Goal: Task Accomplishment & Management: Manage account settings

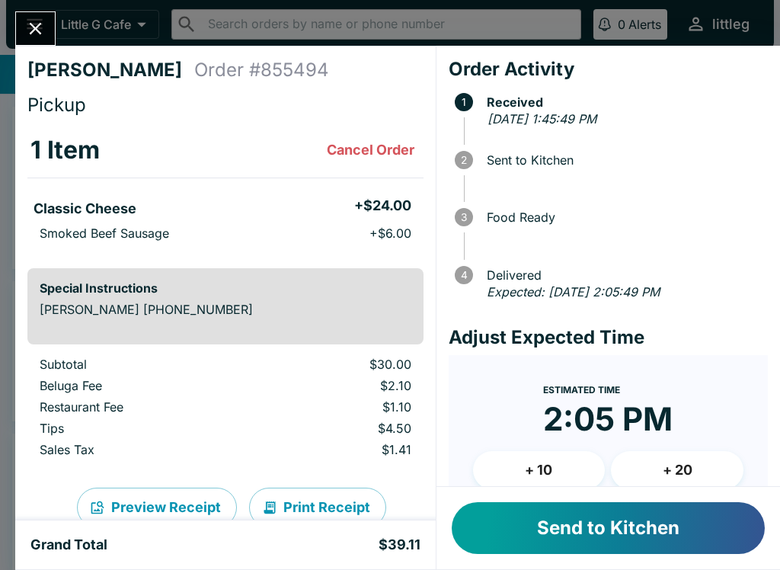
click at [50, 19] on button "Close" at bounding box center [35, 28] width 39 height 33
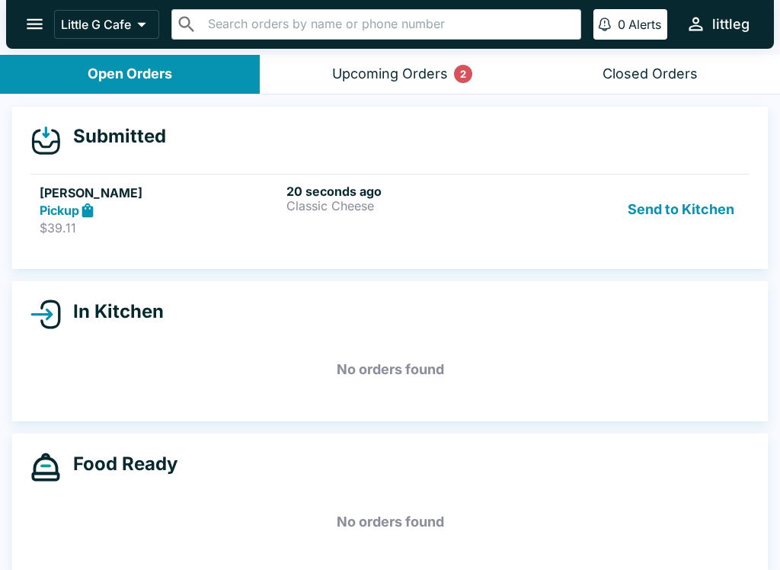
click at [423, 83] on button "Upcoming Orders 2" at bounding box center [390, 74] width 260 height 39
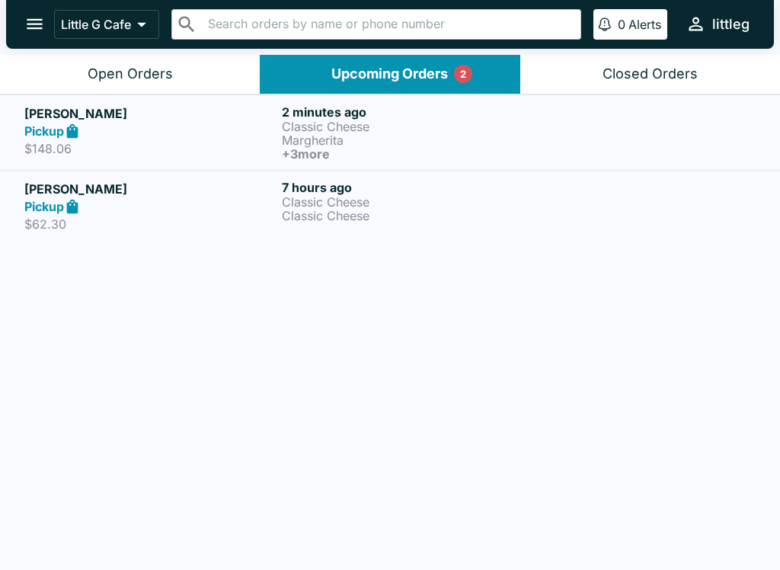
click at [140, 85] on button "Open Orders" at bounding box center [130, 74] width 260 height 39
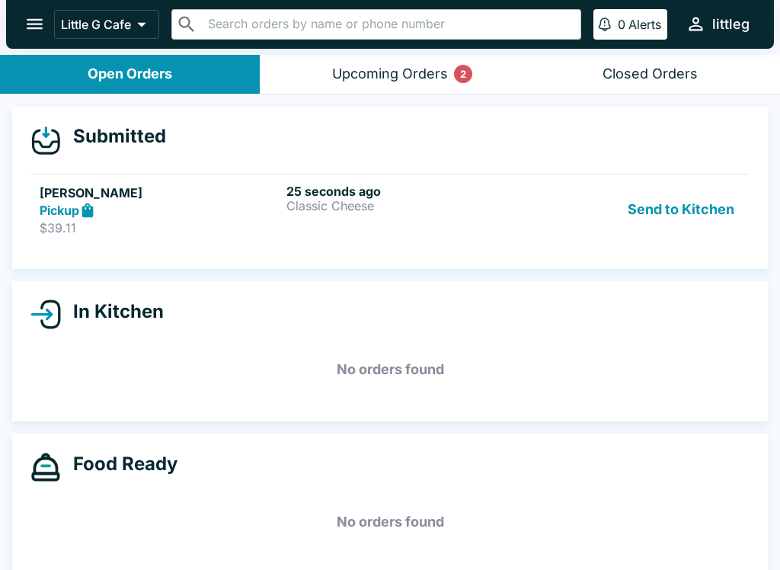
click at [401, 75] on div "Upcoming Orders 2" at bounding box center [390, 74] width 116 height 18
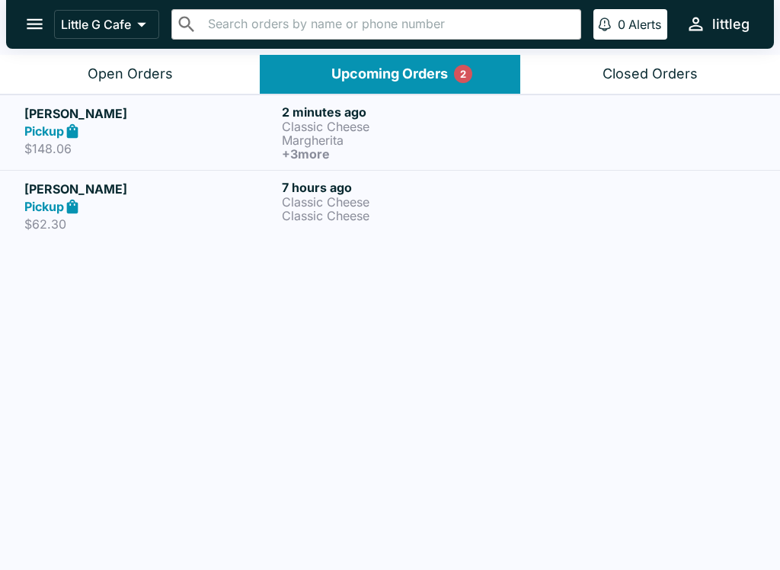
click at [439, 140] on p "Margherita" at bounding box center [407, 140] width 251 height 14
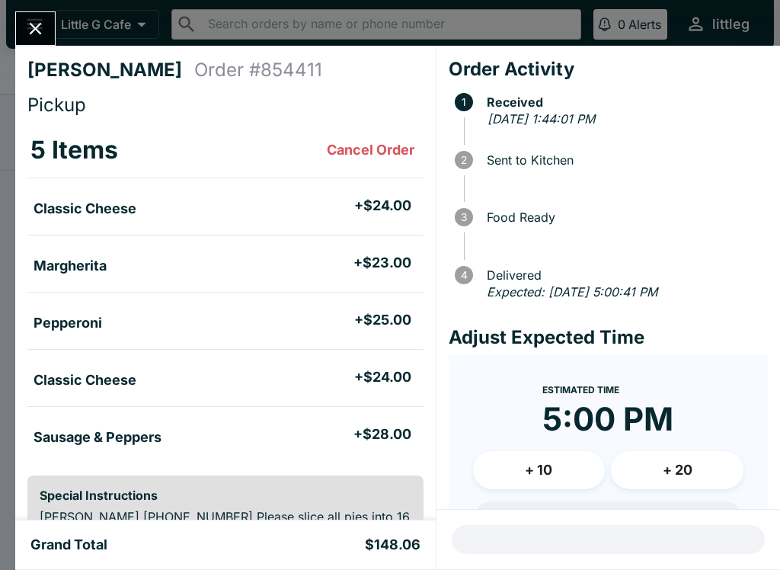
click at [49, 38] on button "Close" at bounding box center [35, 28] width 39 height 33
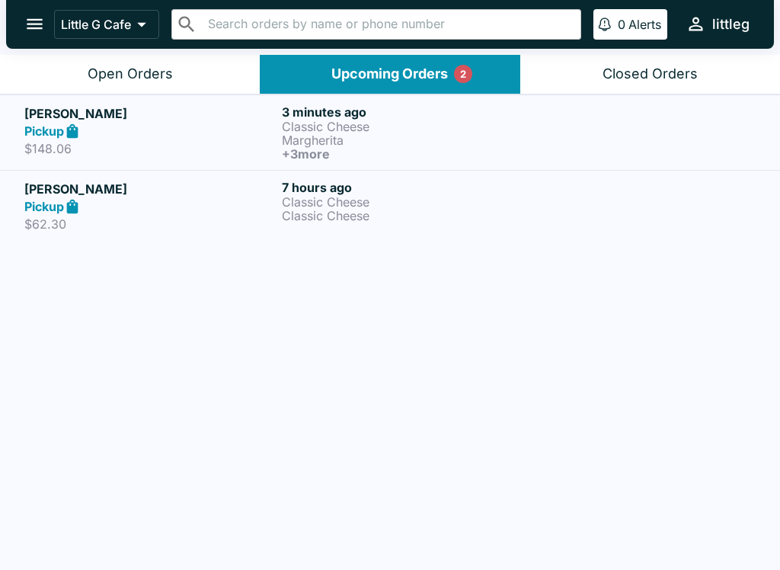
click at [144, 75] on div "Open Orders" at bounding box center [130, 74] width 85 height 18
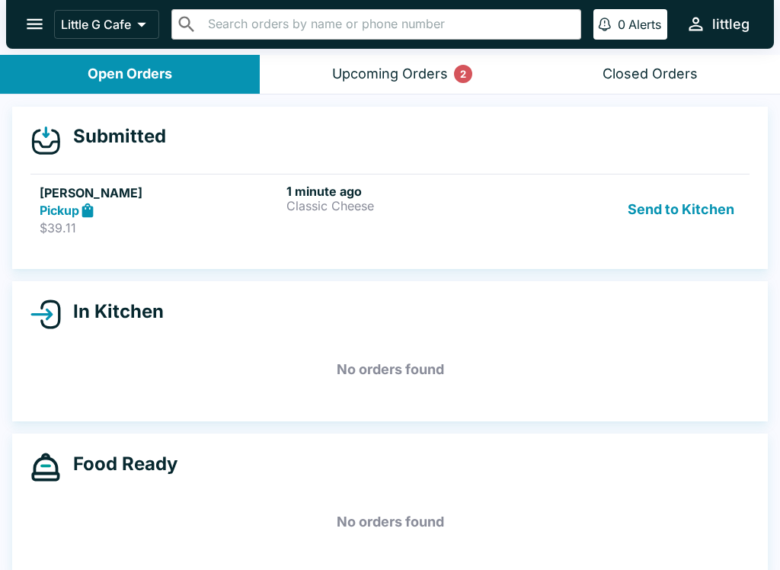
click at [326, 194] on h6 "1 minute ago" at bounding box center [406, 191] width 241 height 15
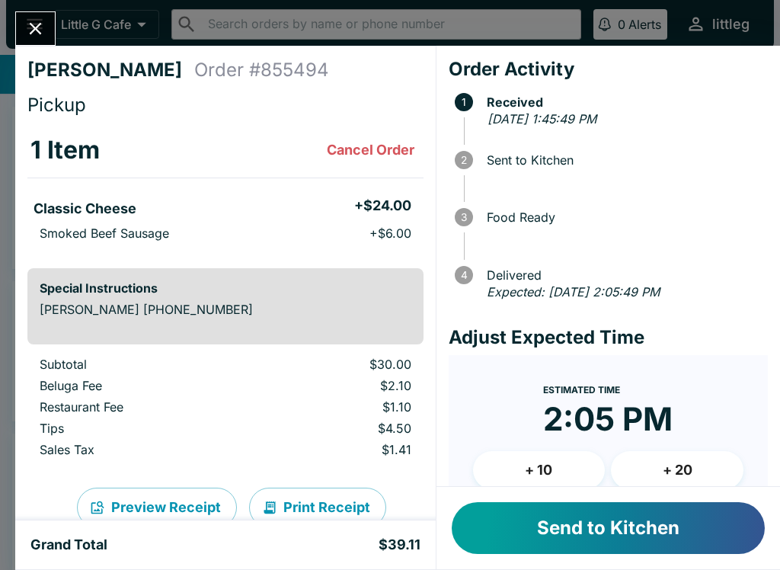
click at [42, 35] on icon "Close" at bounding box center [35, 28] width 21 height 21
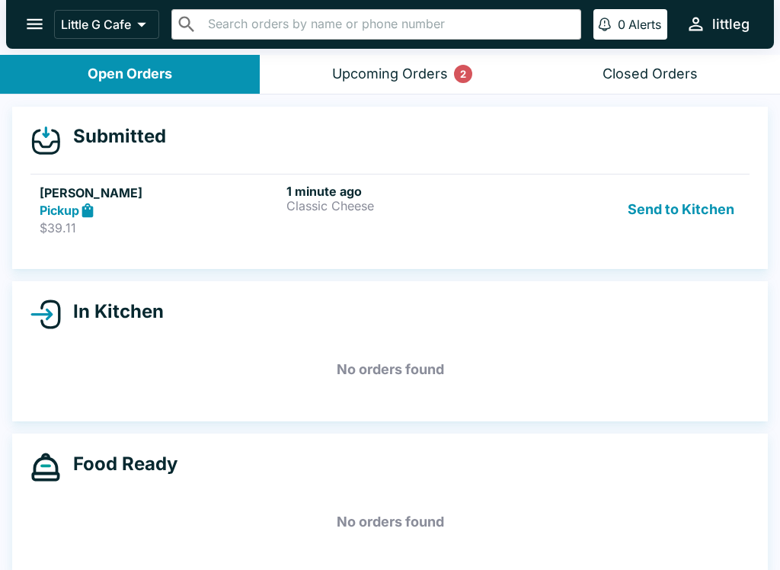
click at [373, 72] on div "Upcoming Orders 2" at bounding box center [390, 74] width 116 height 18
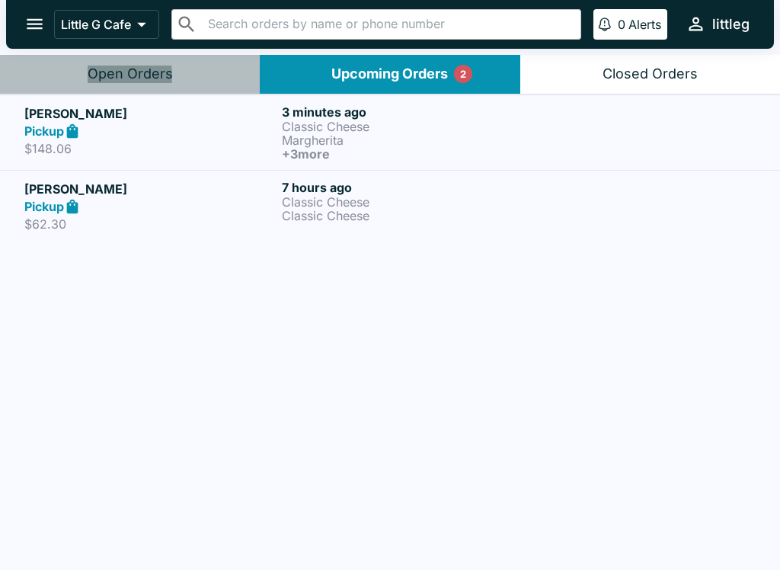
click at [94, 75] on div "Open Orders" at bounding box center [130, 74] width 85 height 18
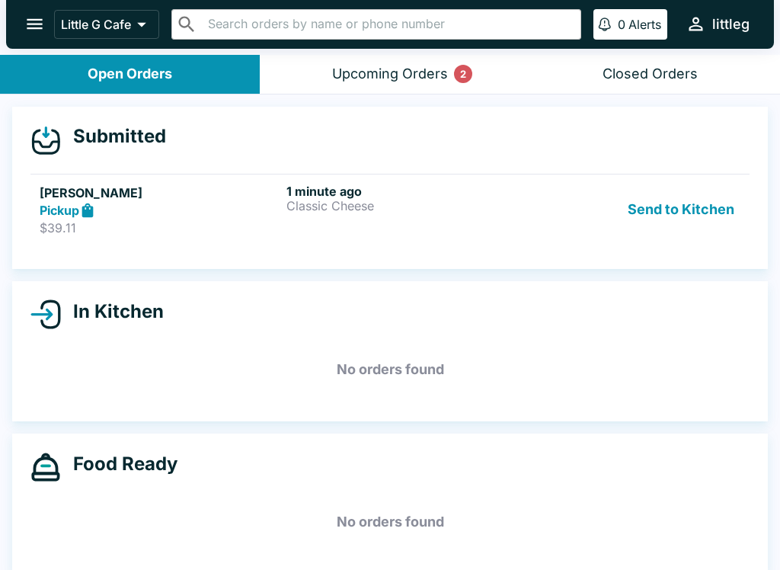
click at [678, 225] on button "Send to Kitchen" at bounding box center [680, 210] width 119 height 53
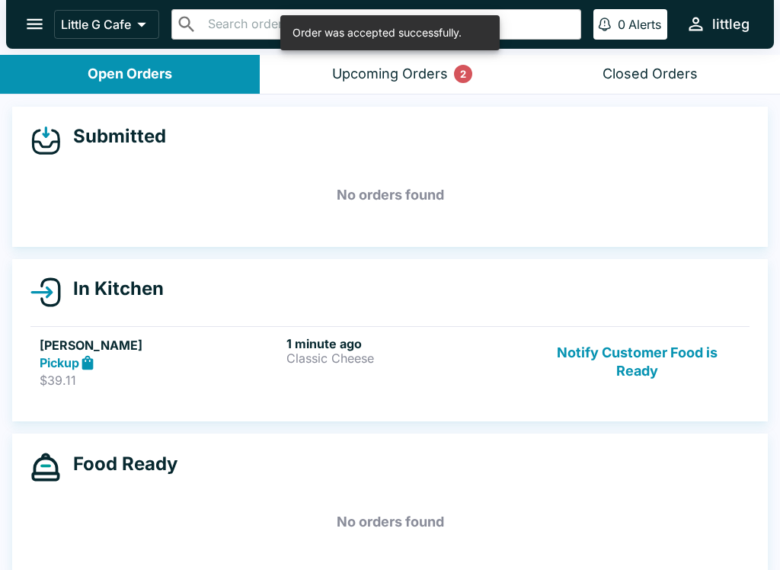
click at [190, 365] on div "Pickup" at bounding box center [160, 363] width 241 height 18
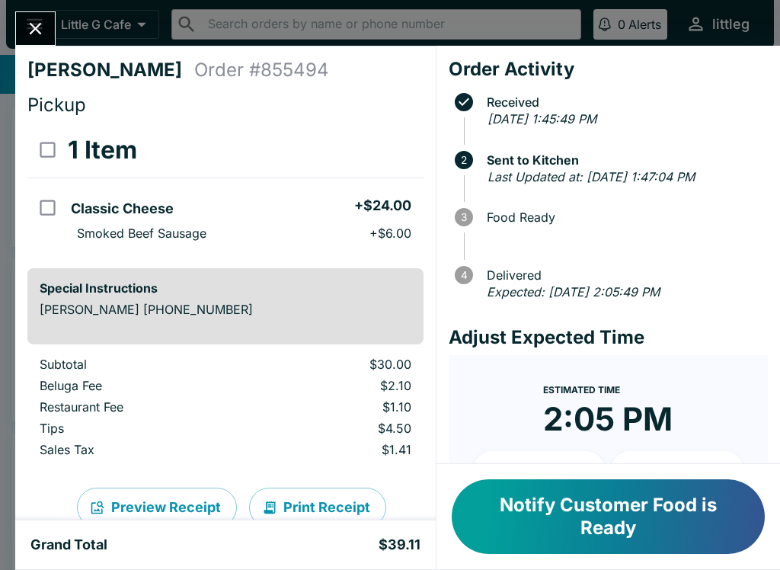
click at [46, 36] on button "Close" at bounding box center [35, 28] width 39 height 33
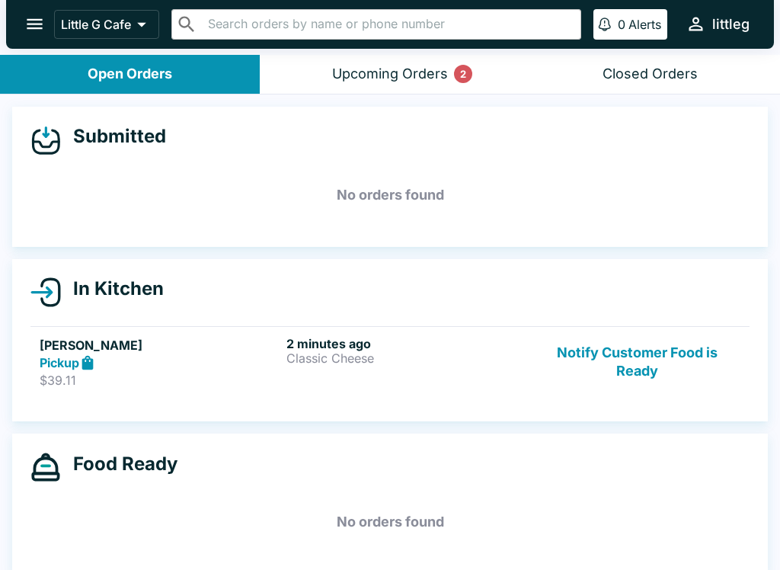
click at [37, 30] on icon "open drawer" at bounding box center [34, 24] width 21 height 21
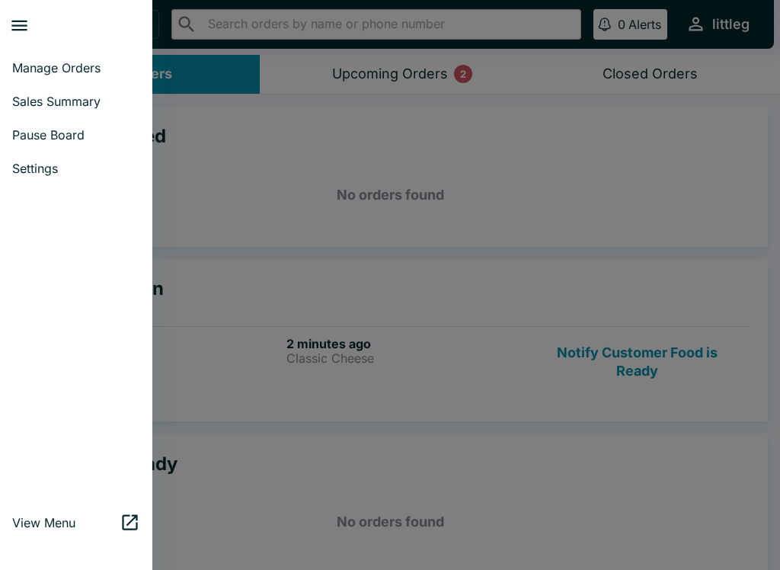
click at [241, 175] on div at bounding box center [390, 285] width 780 height 570
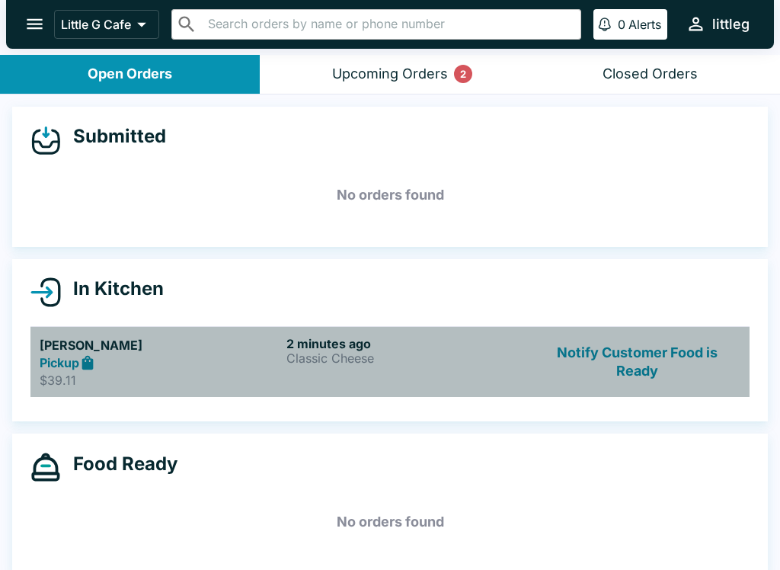
click at [346, 376] on div "2 minutes ago Classic Cheese" at bounding box center [406, 362] width 241 height 53
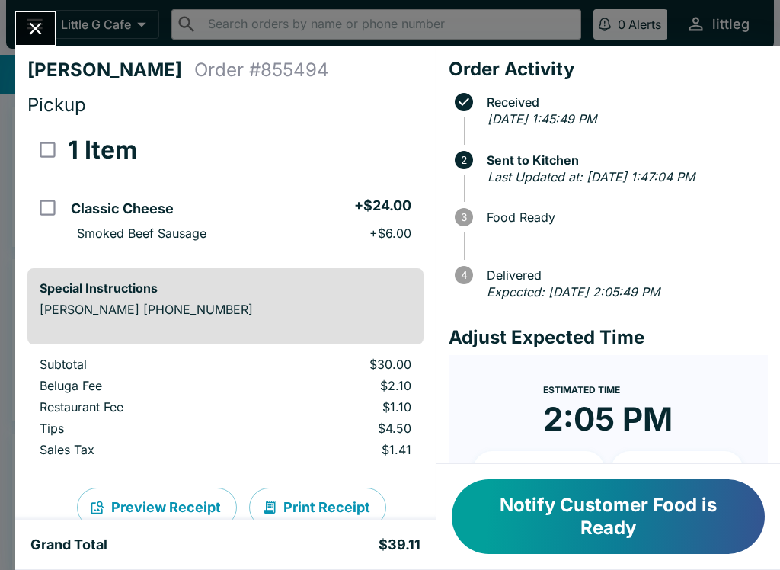
click at [30, 37] on icon "Close" at bounding box center [35, 28] width 21 height 21
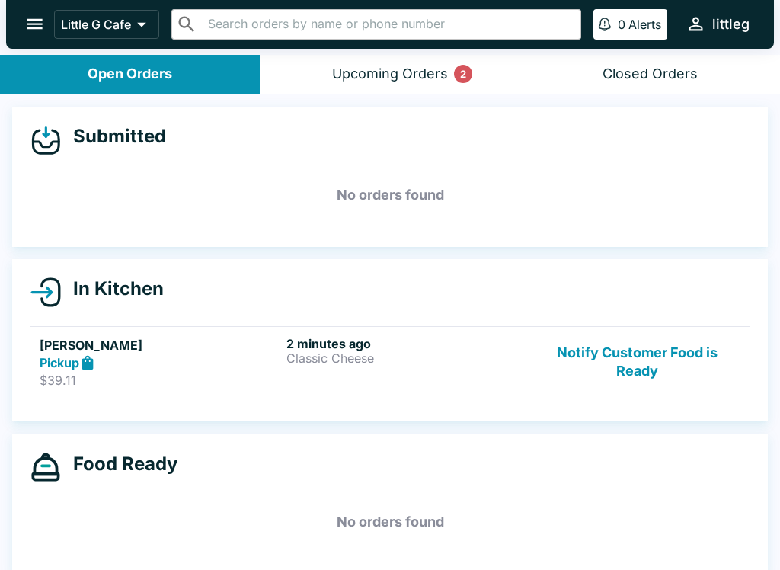
click at [427, 72] on div "Upcoming Orders 2" at bounding box center [390, 74] width 116 height 18
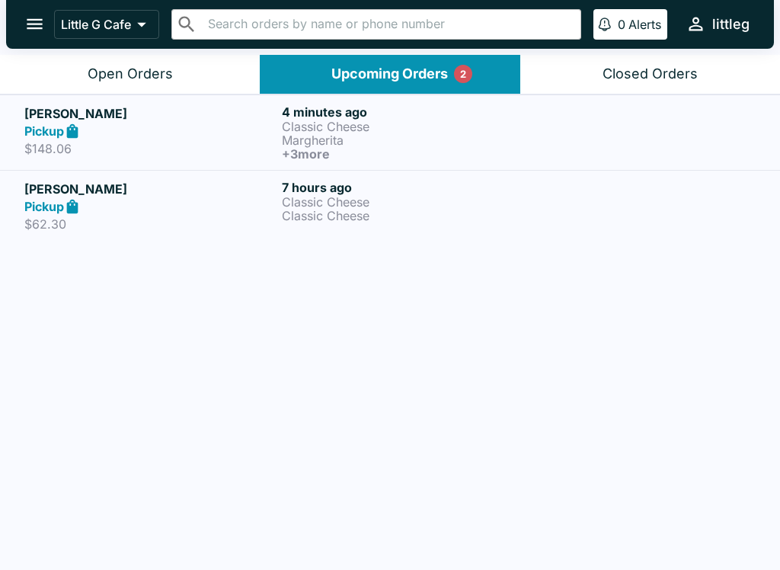
click at [384, 203] on p "Classic Cheese" at bounding box center [407, 202] width 251 height 14
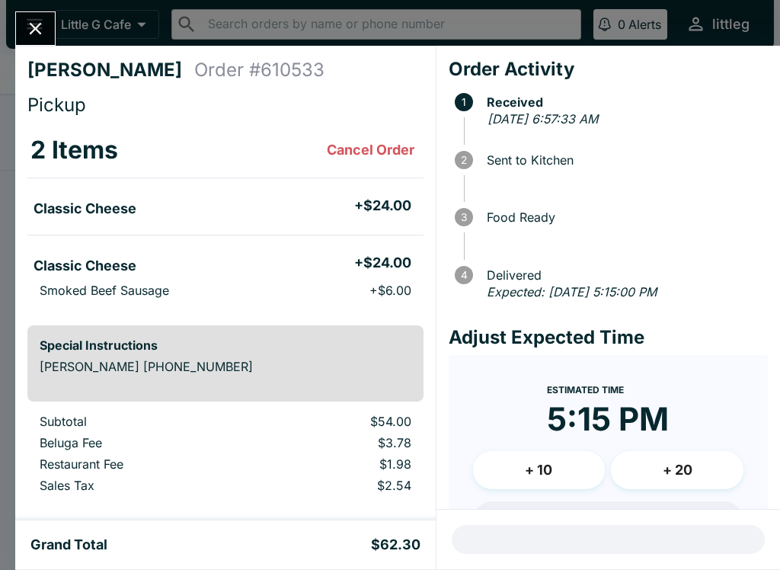
click at [42, 40] on button "Close" at bounding box center [35, 28] width 39 height 33
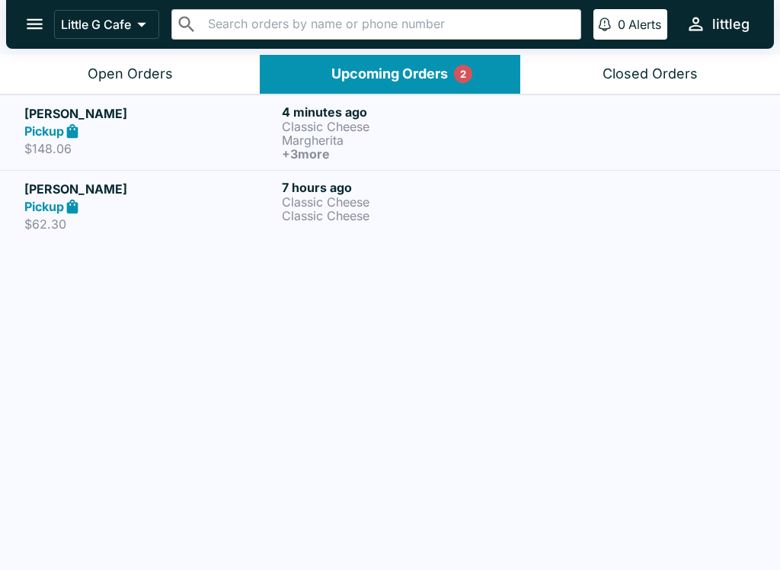
click at [420, 139] on p "Margherita" at bounding box center [407, 140] width 251 height 14
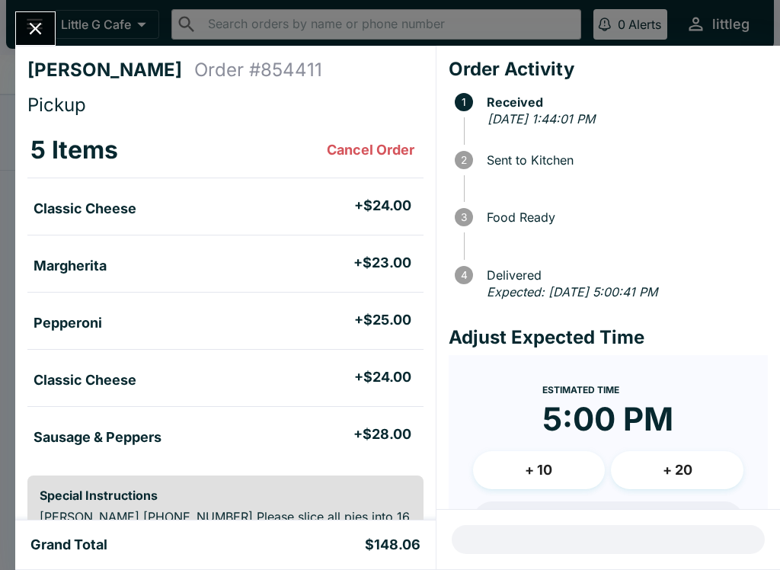
click at [43, 32] on icon "Close" at bounding box center [35, 28] width 21 height 21
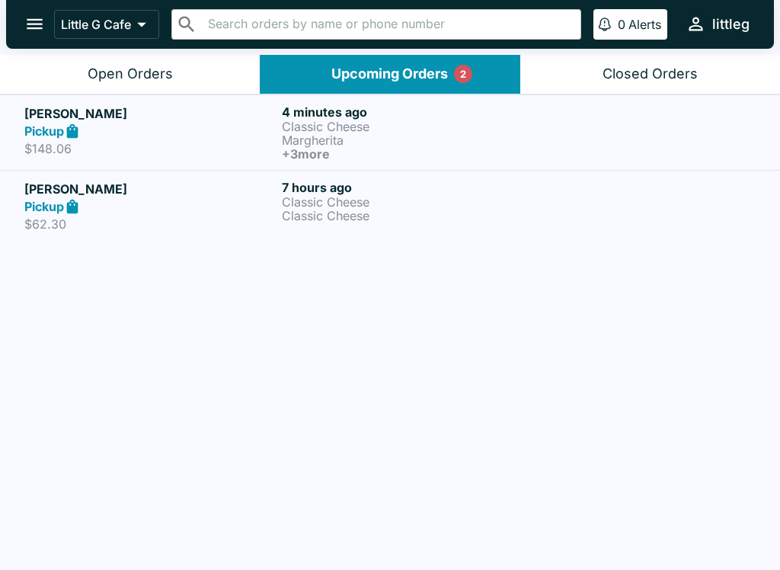
click at [120, 76] on div "Open Orders" at bounding box center [130, 74] width 85 height 18
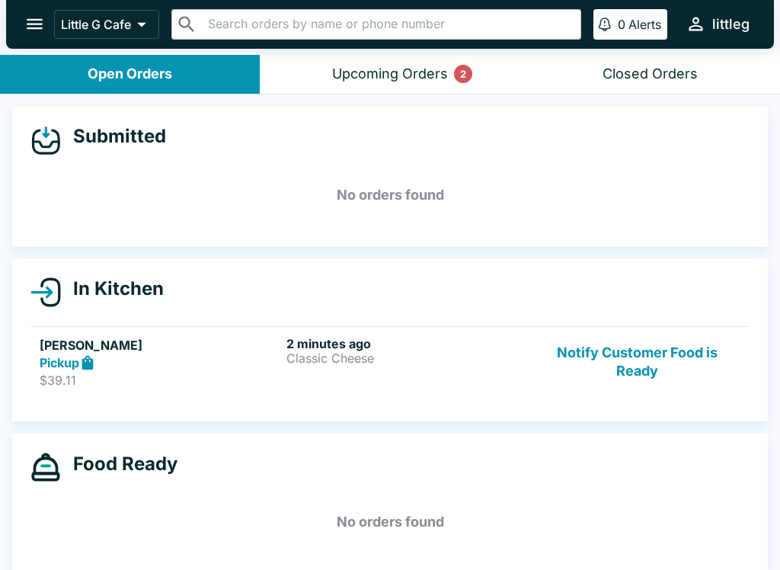
click at [387, 338] on h6 "2 minutes ago" at bounding box center [406, 343] width 241 height 15
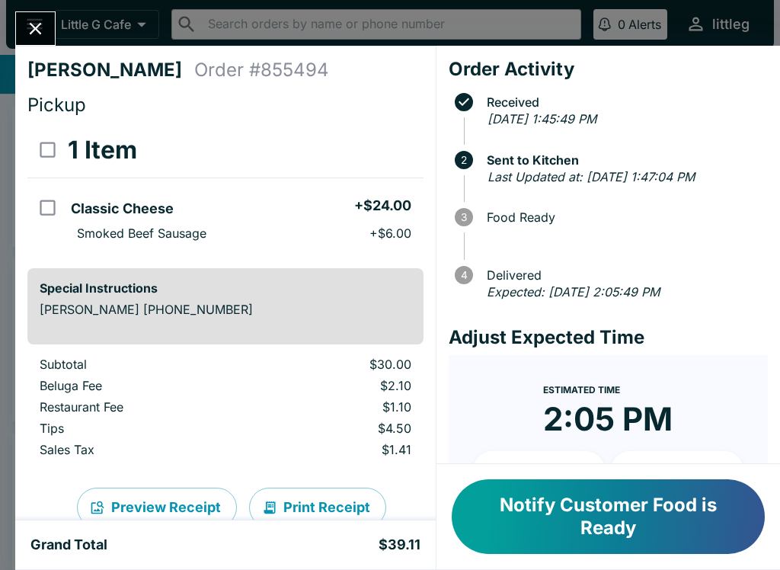
click at [35, 26] on icon "Close" at bounding box center [35, 28] width 21 height 21
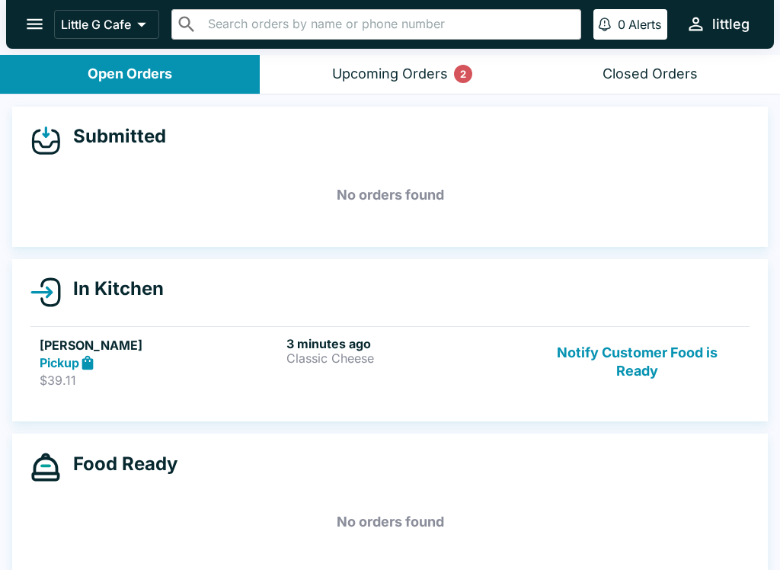
click at [391, 70] on div "Upcoming Orders 2" at bounding box center [390, 74] width 116 height 18
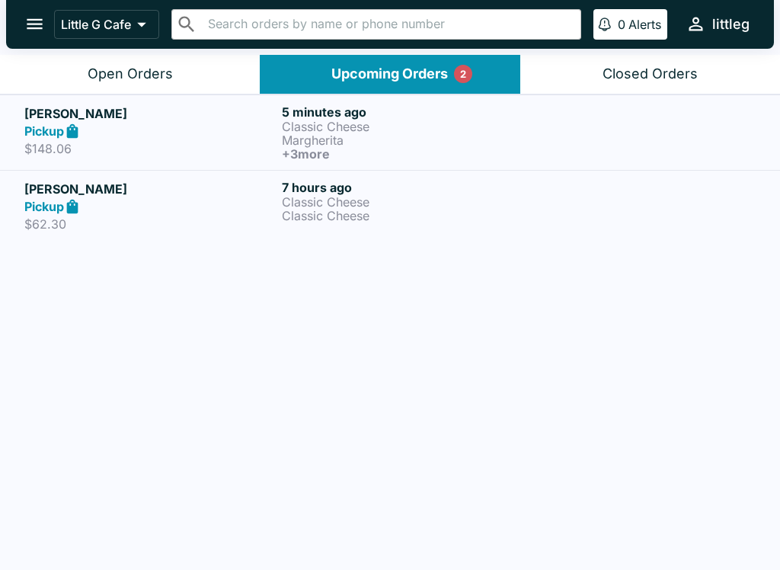
click at [349, 209] on p "Classic Cheese" at bounding box center [407, 216] width 251 height 14
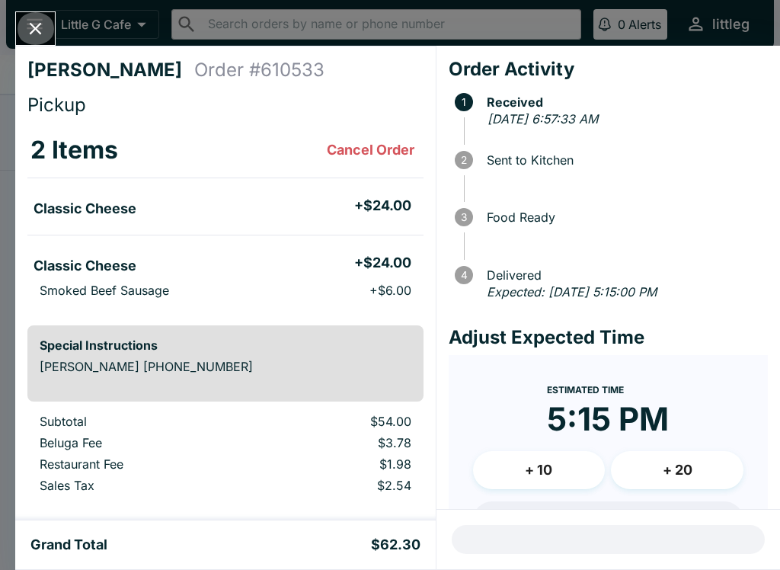
click at [43, 40] on button "Close" at bounding box center [35, 28] width 39 height 33
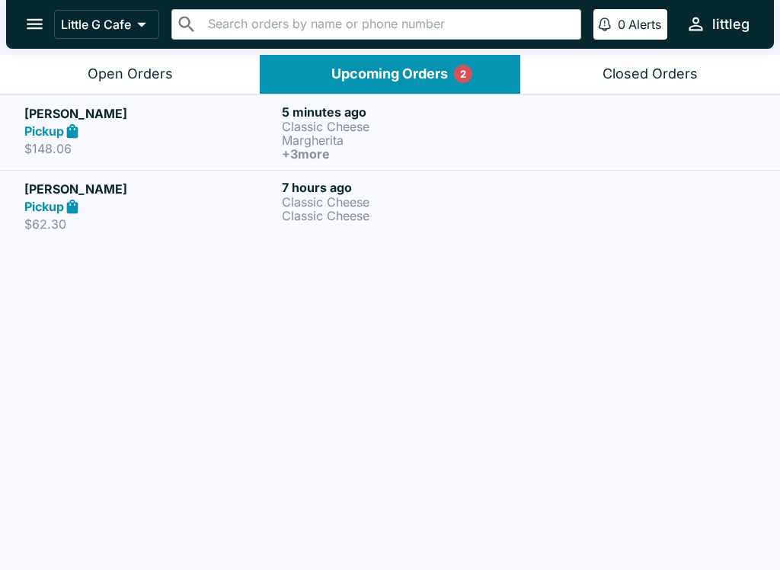
click at [499, 136] on p "Margherita" at bounding box center [407, 140] width 251 height 14
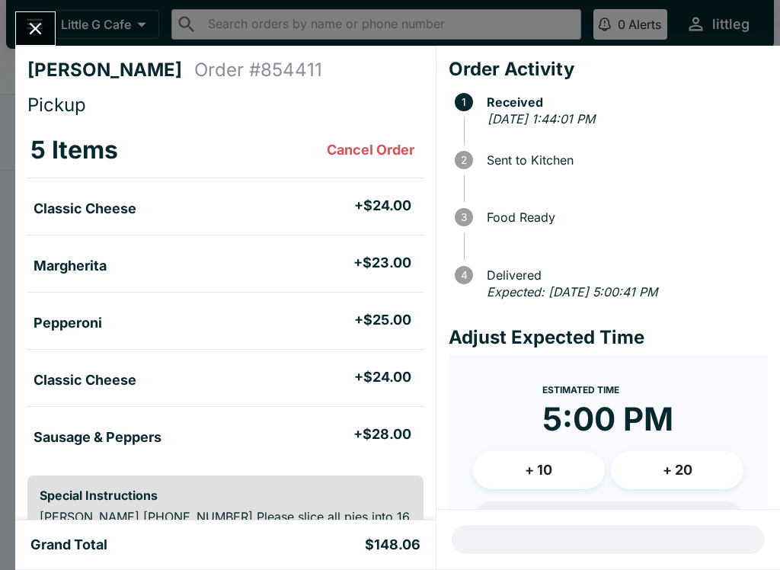
click at [42, 38] on icon "Close" at bounding box center [35, 28] width 21 height 21
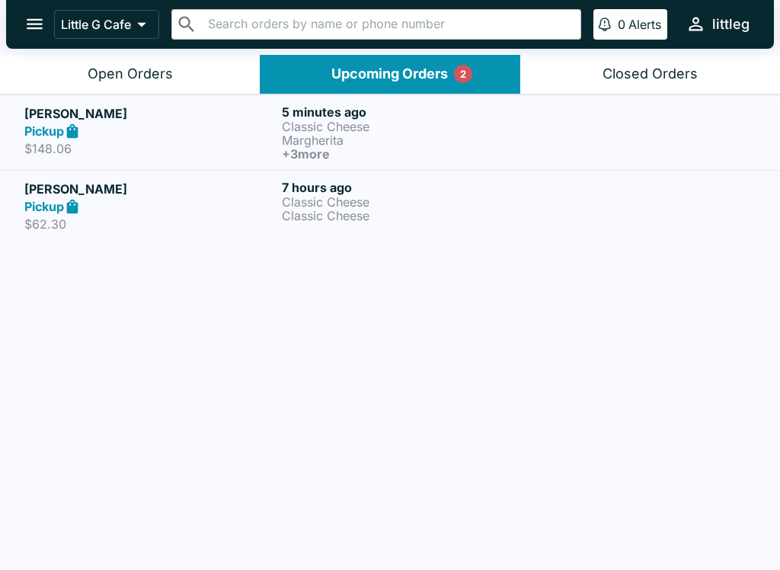
click at [34, 27] on icon "open drawer" at bounding box center [34, 24] width 21 height 21
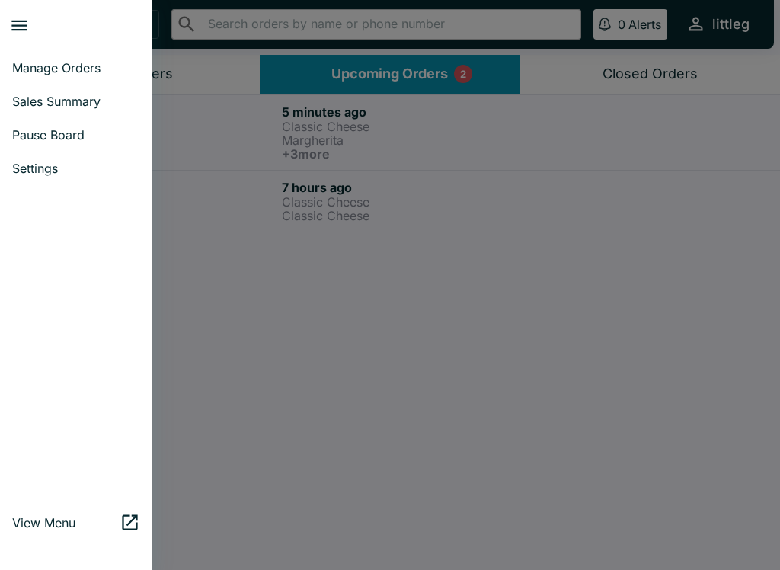
click at [82, 145] on link "Pause Board" at bounding box center [76, 135] width 152 height 34
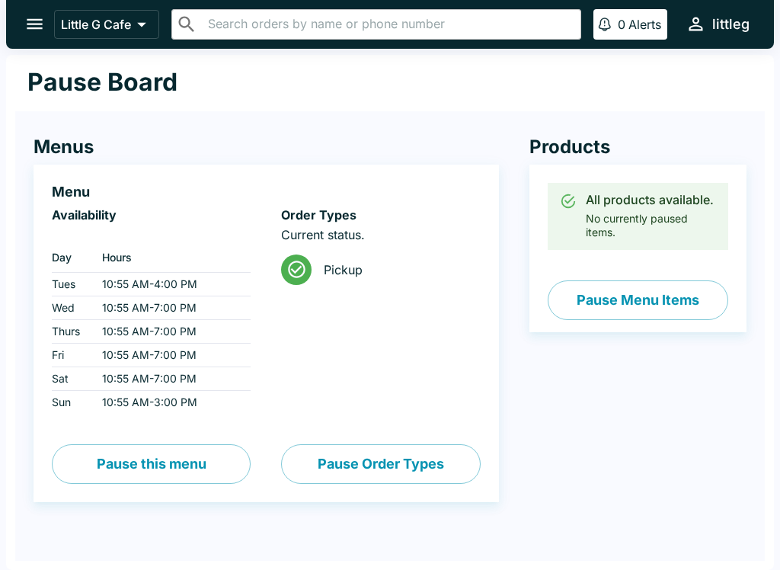
click at [695, 301] on button "Pause Menu Items" at bounding box center [638, 300] width 180 height 40
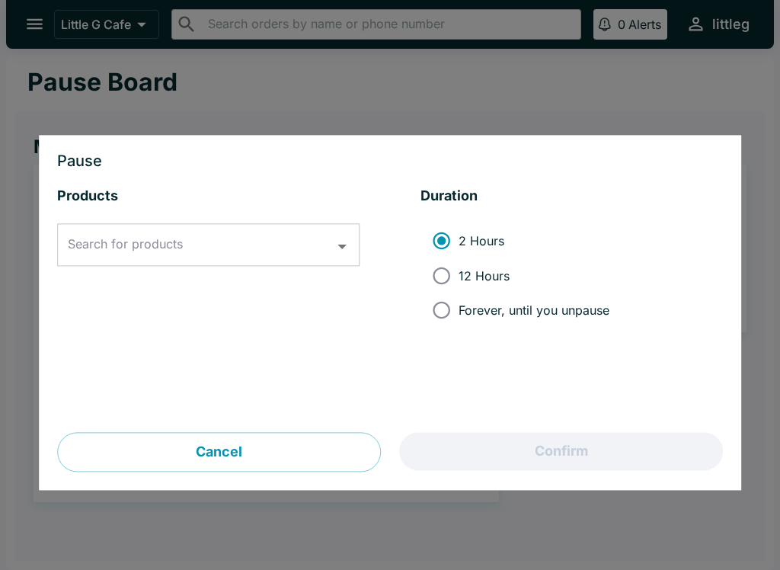
click at [446, 312] on input "Forever, until you unpause" at bounding box center [441, 310] width 34 height 34
radio input "true"
click at [349, 246] on icon "Open" at bounding box center [342, 246] width 21 height 21
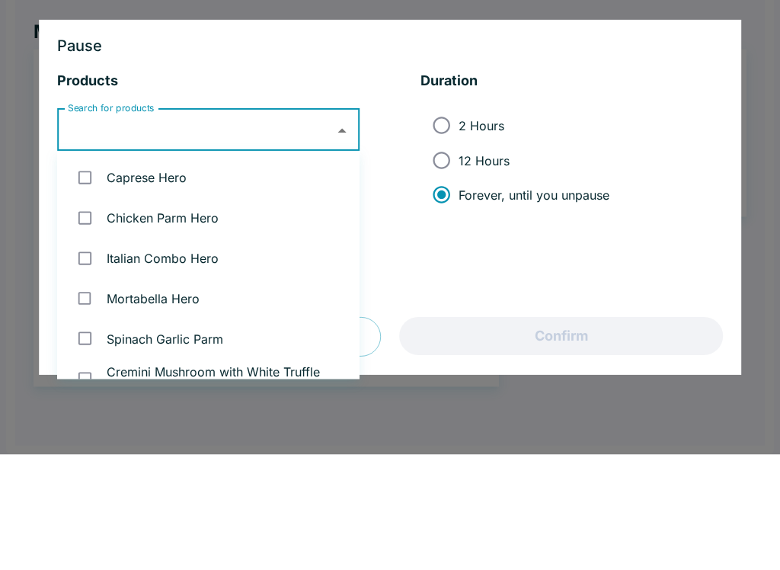
click at [92, 277] on input "checkbox" at bounding box center [84, 292] width 31 height 31
checkbox input "true"
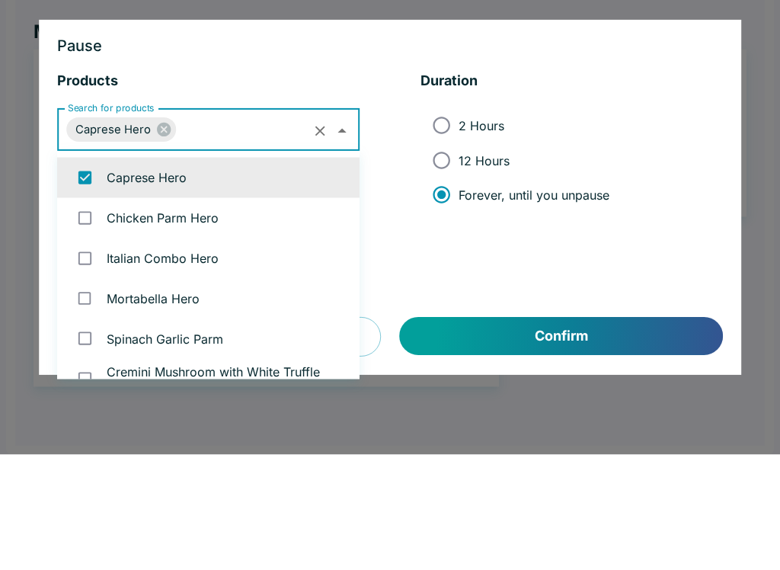
click at [91, 318] on input "checkbox" at bounding box center [84, 333] width 31 height 31
checkbox input "true"
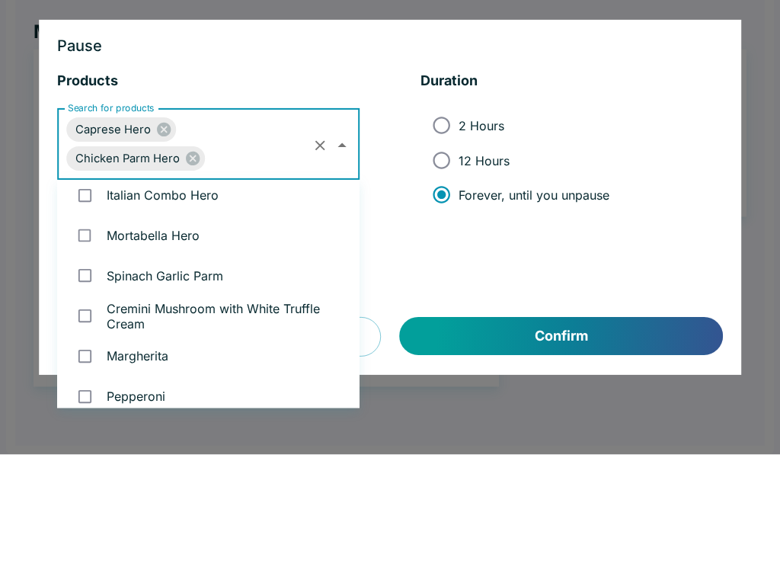
scroll to position [91, 0]
click at [82, 295] on input "checkbox" at bounding box center [84, 310] width 31 height 31
checkbox input "true"
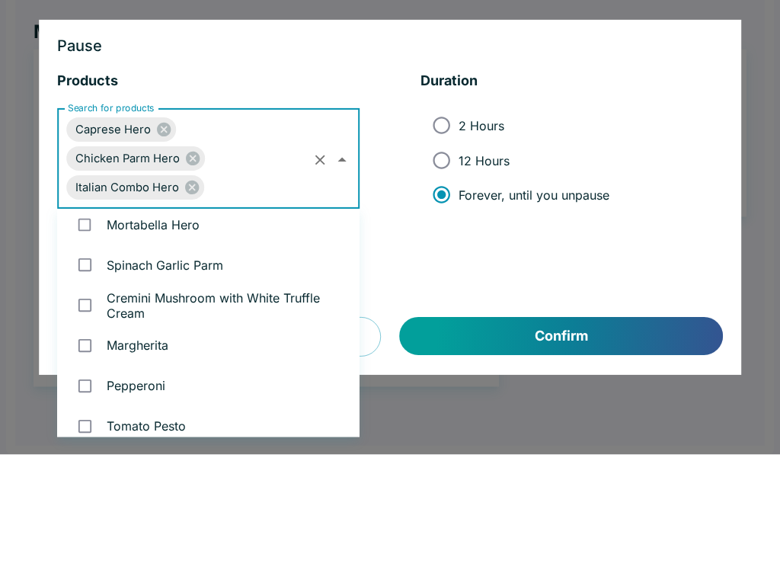
scroll to position [134, 0]
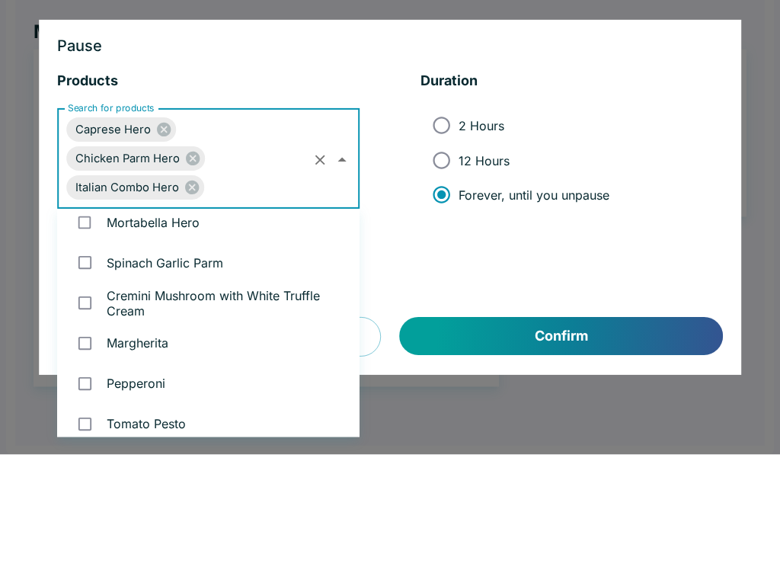
click at [85, 322] on input "checkbox" at bounding box center [84, 337] width 31 height 31
checkbox input "true"
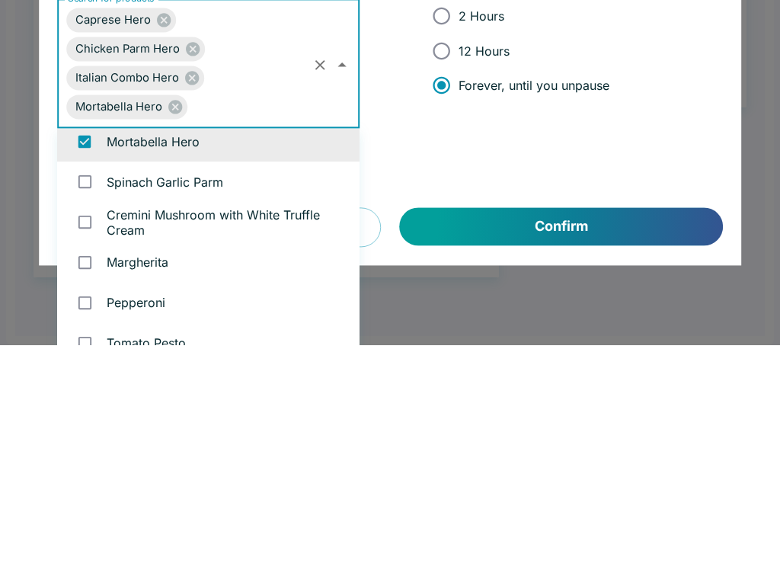
click at [612, 433] on button "Confirm" at bounding box center [561, 452] width 323 height 38
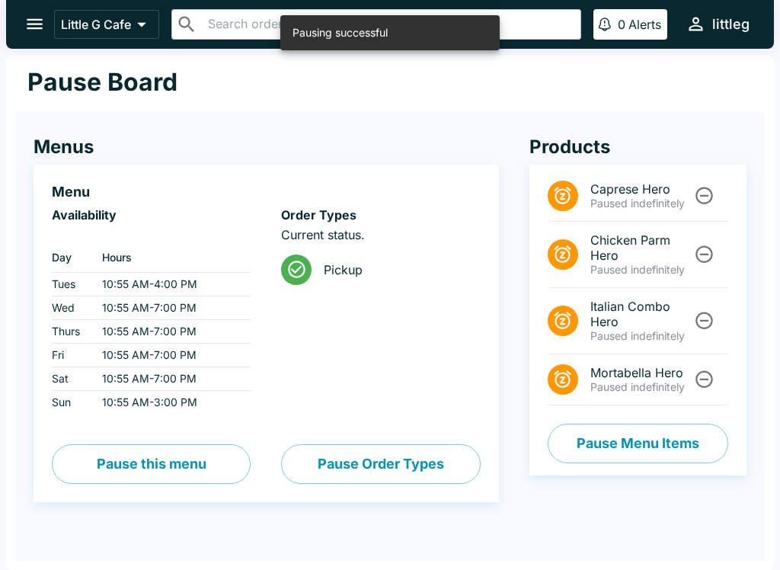
click at [31, 14] on icon "open drawer" at bounding box center [34, 24] width 21 height 21
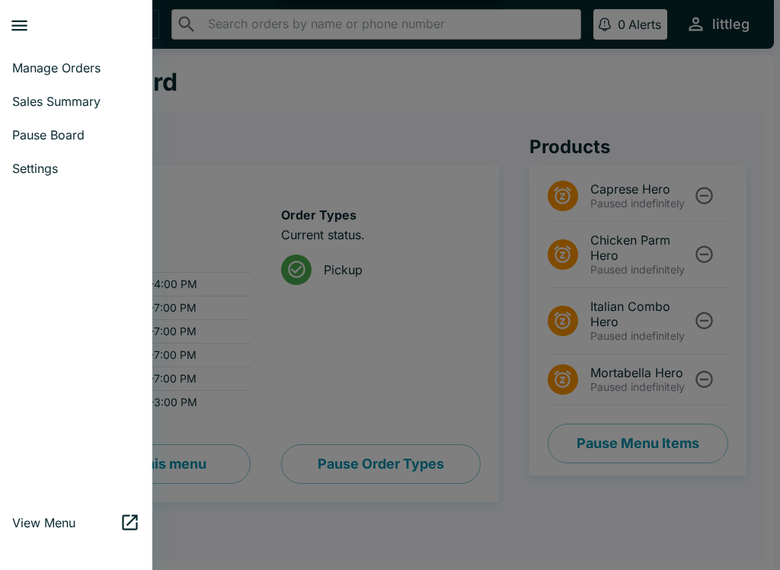
click at [94, 68] on span "Manage Orders" at bounding box center [76, 67] width 128 height 15
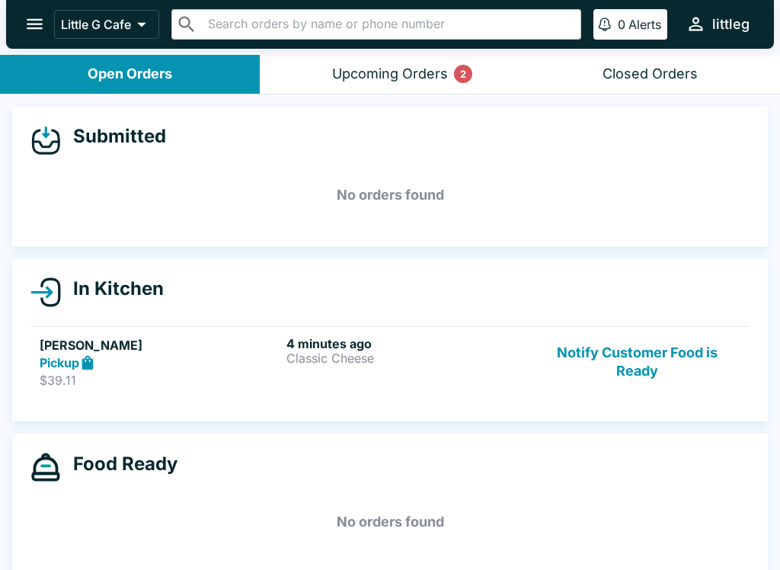
click at [326, 368] on div "4 minutes ago Classic Cheese" at bounding box center [406, 362] width 241 height 53
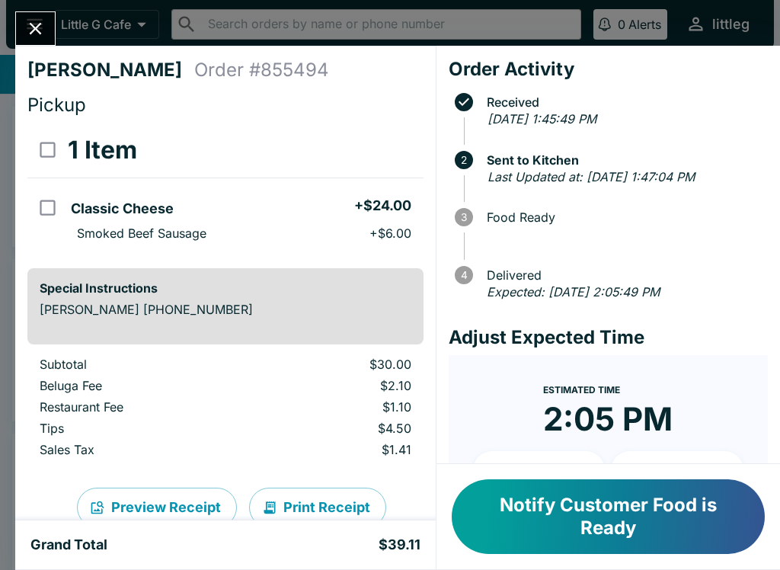
click at [31, 53] on div "[PERSON_NAME] Order # 855494 Pickup 1 Item Classic Cheese + $24.00 Smoked Beef …" at bounding box center [225, 283] width 420 height 474
click at [29, 24] on icon "Close" at bounding box center [35, 28] width 21 height 21
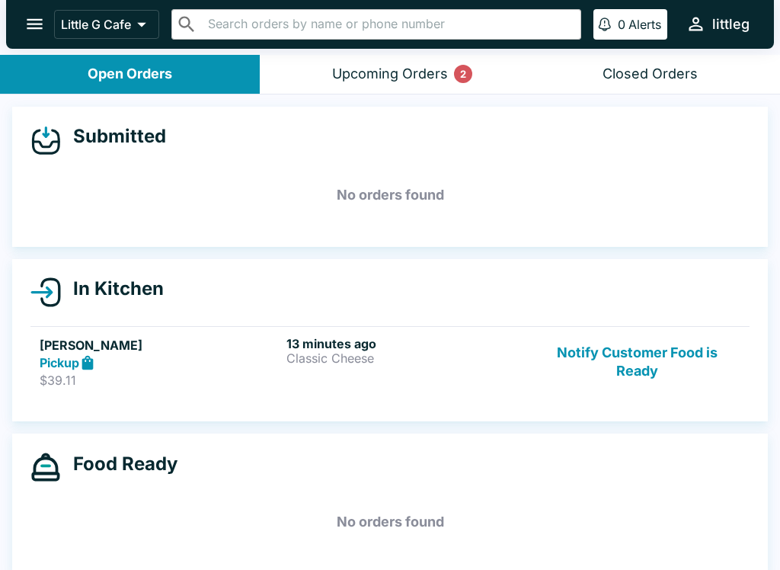
click at [421, 91] on button "Upcoming Orders 2" at bounding box center [390, 74] width 260 height 39
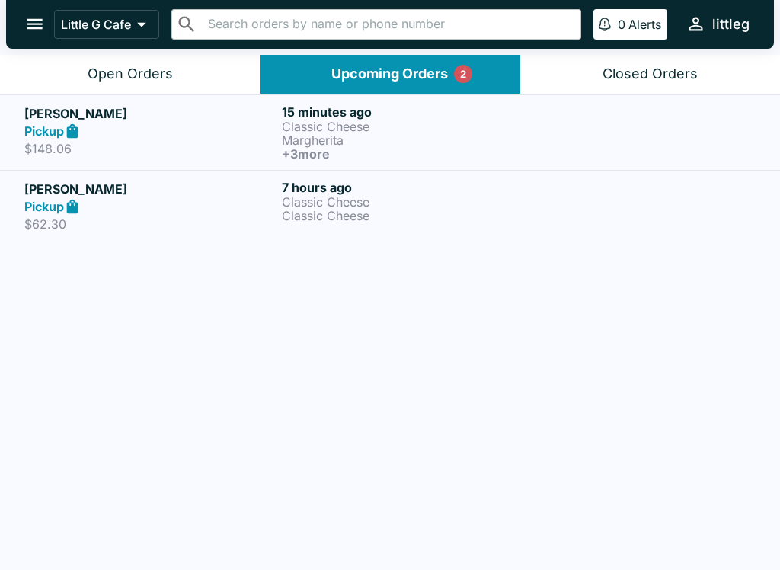
click at [503, 144] on p "Margherita" at bounding box center [407, 140] width 251 height 14
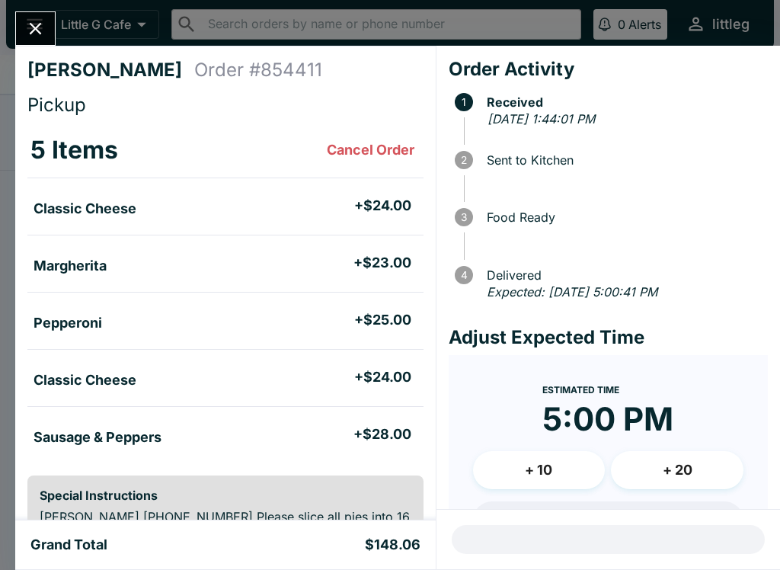
click at [44, 30] on icon "Close" at bounding box center [35, 28] width 21 height 21
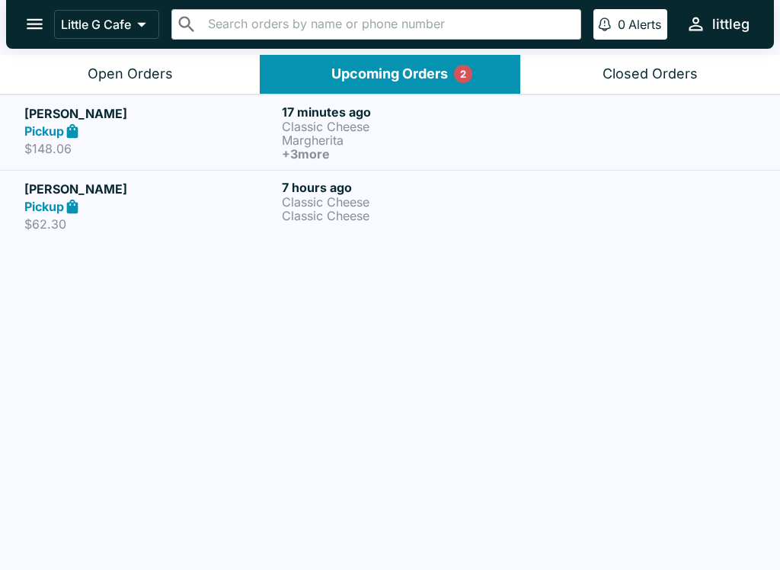
click at [334, 134] on p "Margherita" at bounding box center [407, 140] width 251 height 14
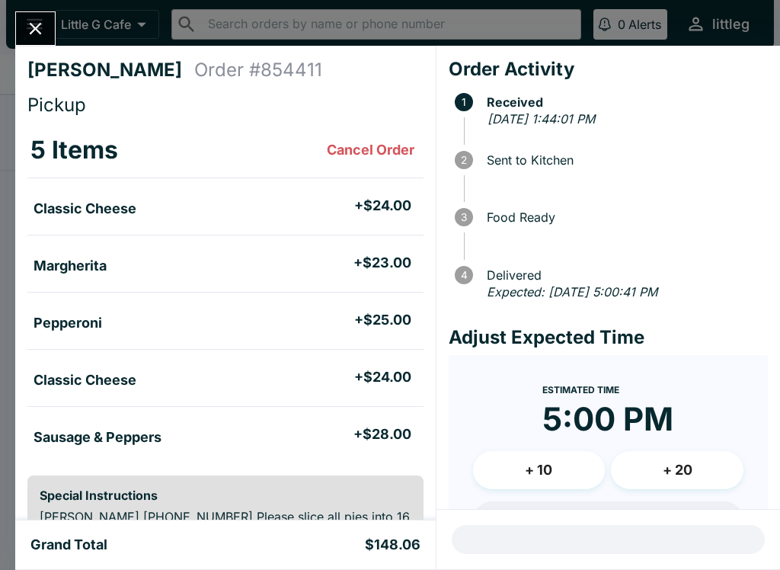
click at [40, 23] on icon "Close" at bounding box center [35, 28] width 21 height 21
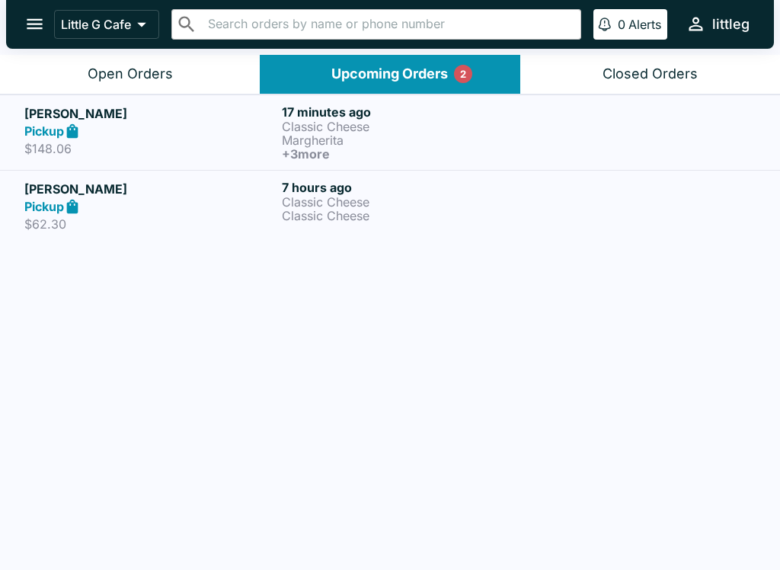
click at [356, 209] on p "Classic Cheese" at bounding box center [407, 216] width 251 height 14
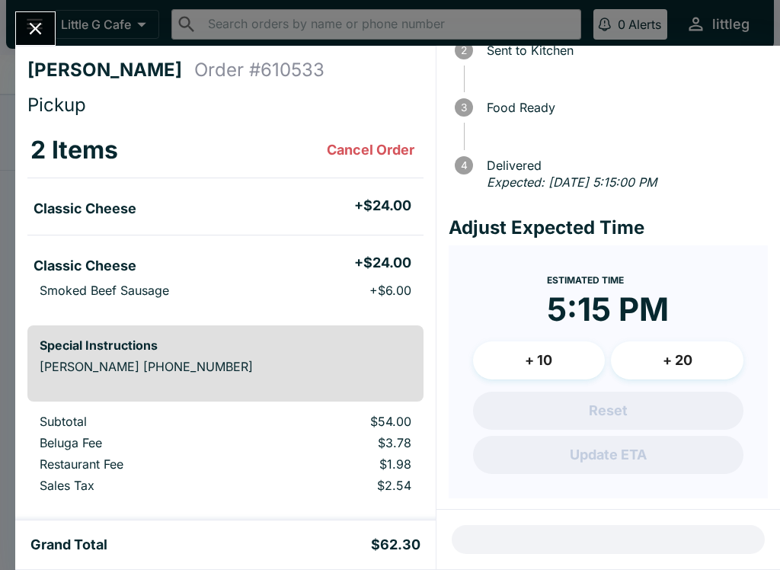
scroll to position [109, 0]
click at [29, 37] on icon "Close" at bounding box center [35, 28] width 21 height 21
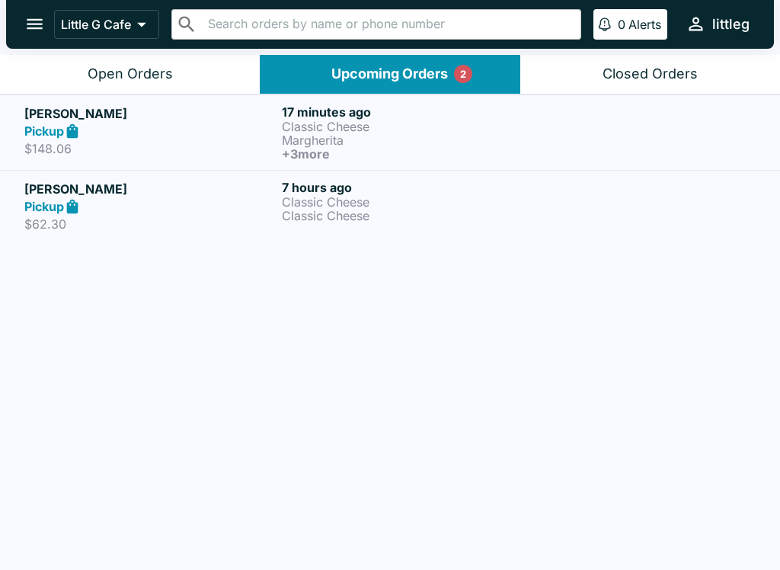
click at [165, 68] on div "Open Orders" at bounding box center [130, 74] width 85 height 18
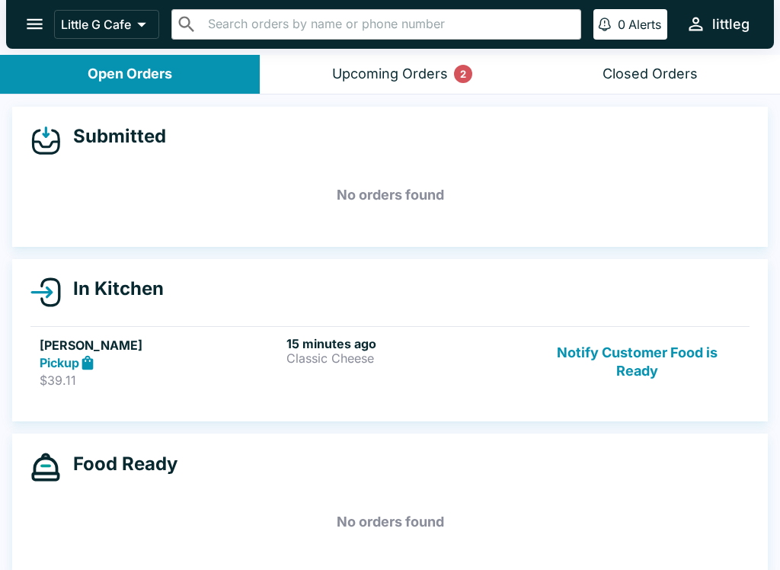
click at [651, 356] on button "Notify Customer Food is Ready" at bounding box center [637, 362] width 206 height 53
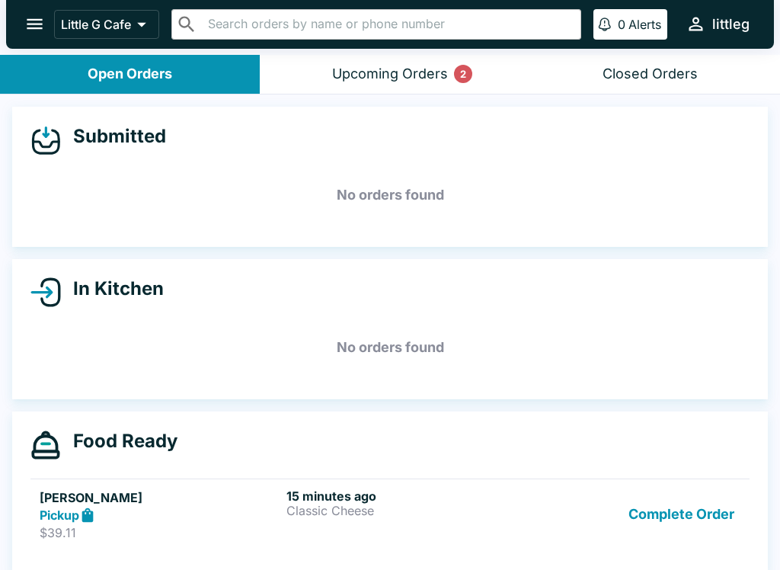
click at [330, 74] on button "Upcoming Orders 2" at bounding box center [390, 74] width 260 height 39
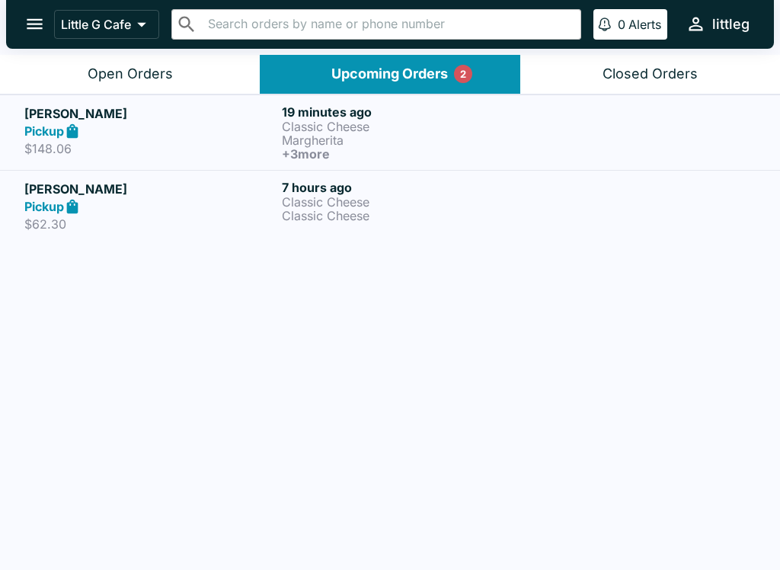
click at [81, 81] on button "Open Orders" at bounding box center [130, 74] width 260 height 39
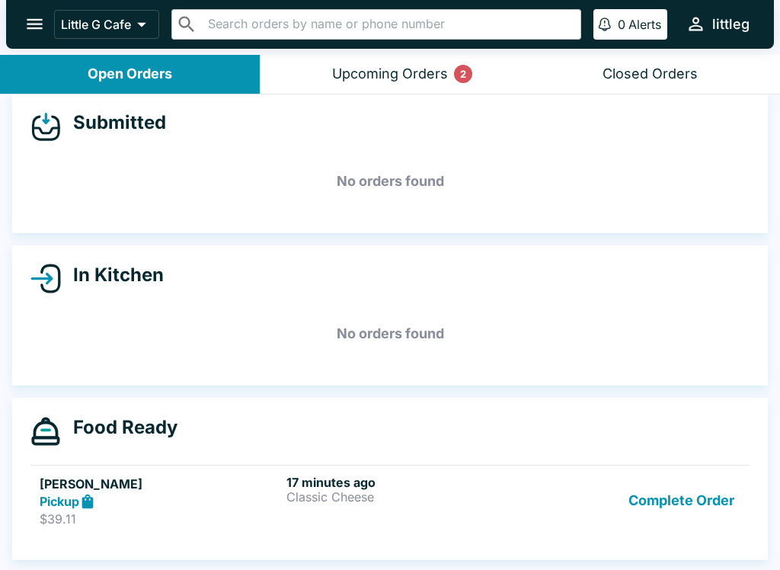
scroll to position [14, 0]
click at [150, 505] on div "Pickup" at bounding box center [160, 502] width 241 height 18
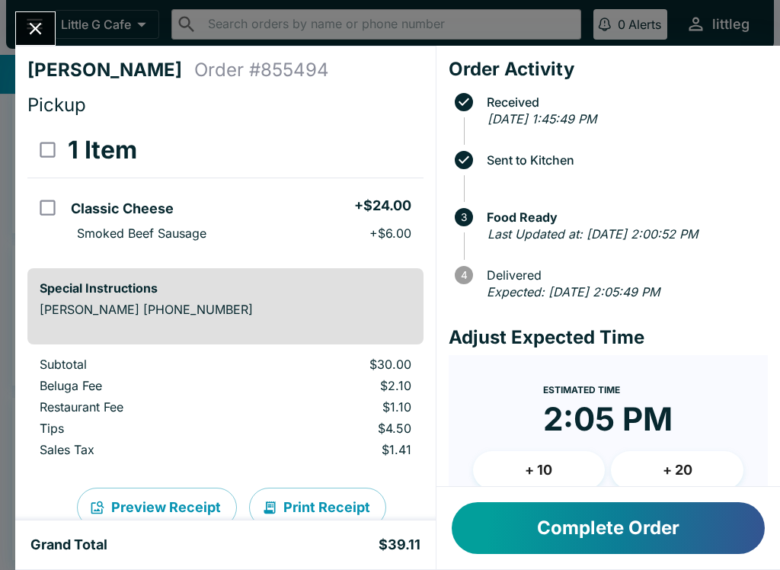
click at [43, 32] on icon "Close" at bounding box center [35, 28] width 21 height 21
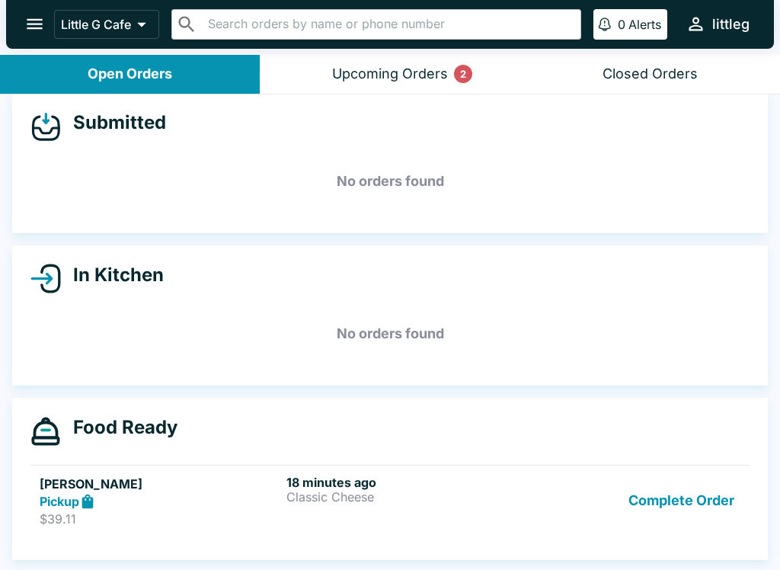
click at [410, 86] on button "Upcoming Orders 2" at bounding box center [390, 74] width 260 height 39
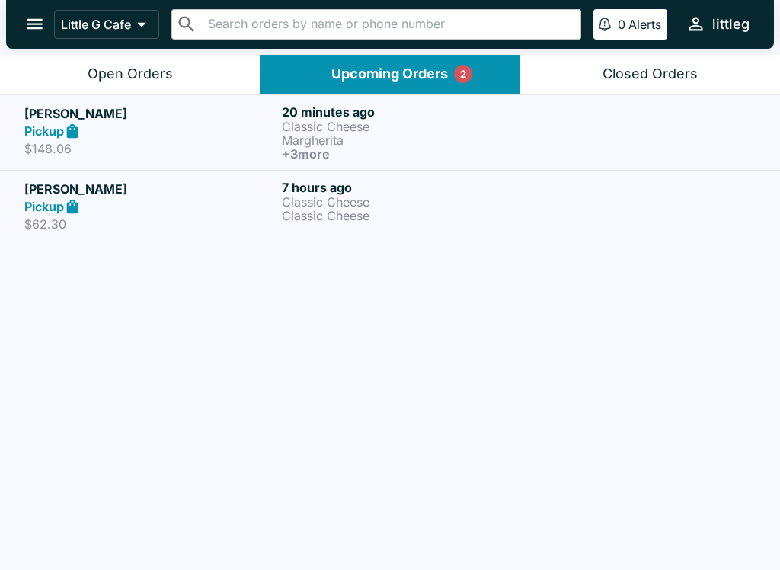
click at [193, 66] on button "Open Orders" at bounding box center [130, 74] width 260 height 39
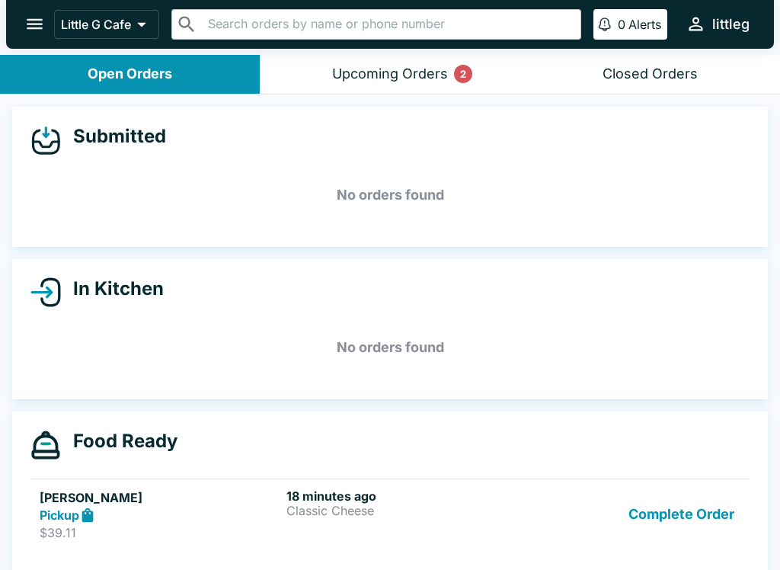
click at [394, 71] on div "Upcoming Orders 2" at bounding box center [390, 74] width 116 height 18
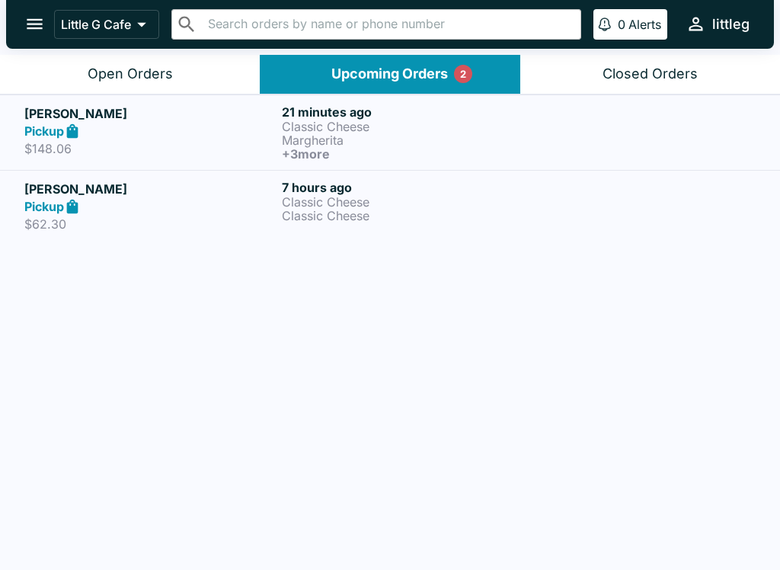
click at [209, 77] on button "Open Orders" at bounding box center [130, 74] width 260 height 39
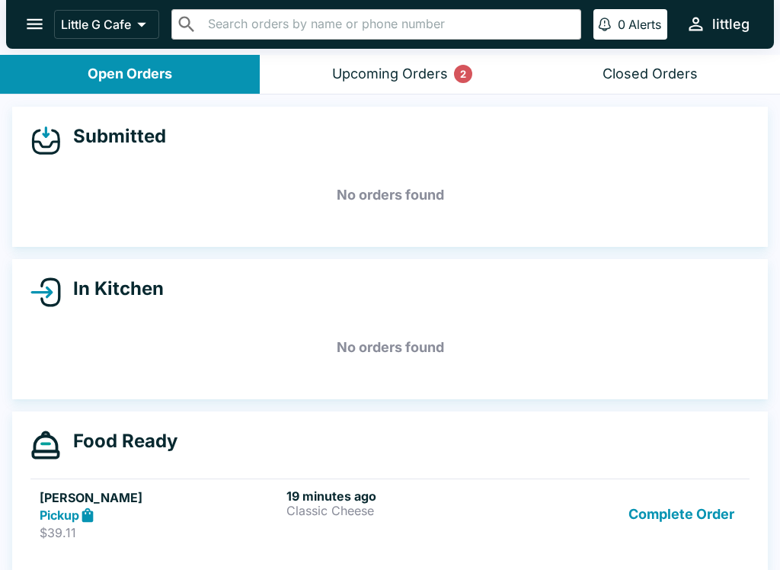
click at [373, 72] on div "Upcoming Orders 2" at bounding box center [390, 74] width 116 height 18
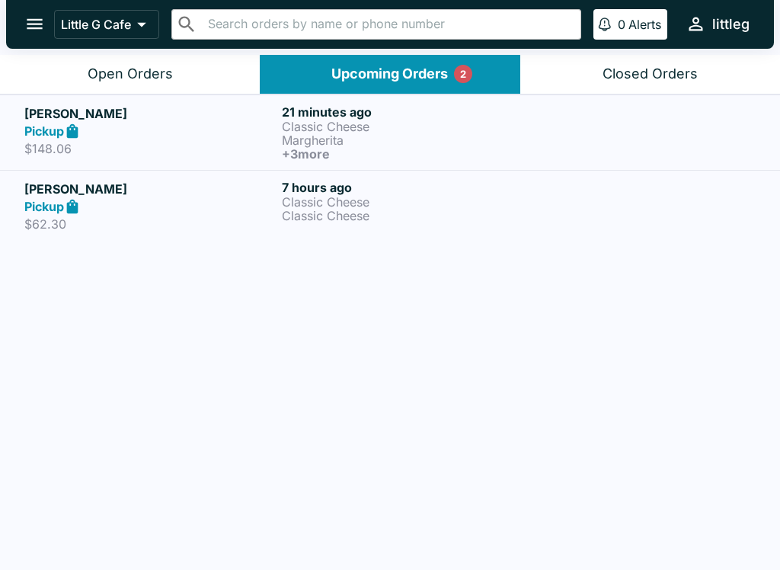
click at [323, 141] on p "Margherita" at bounding box center [407, 140] width 251 height 14
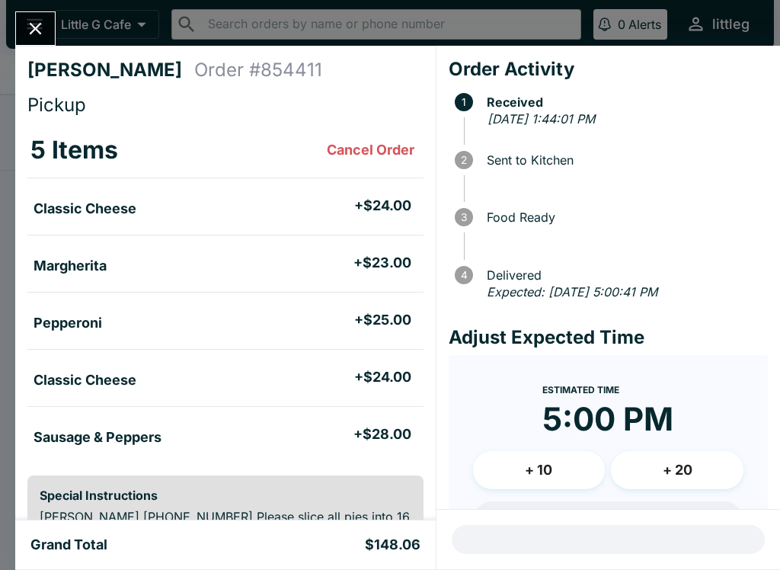
click at [43, 24] on icon "Close" at bounding box center [35, 28] width 21 height 21
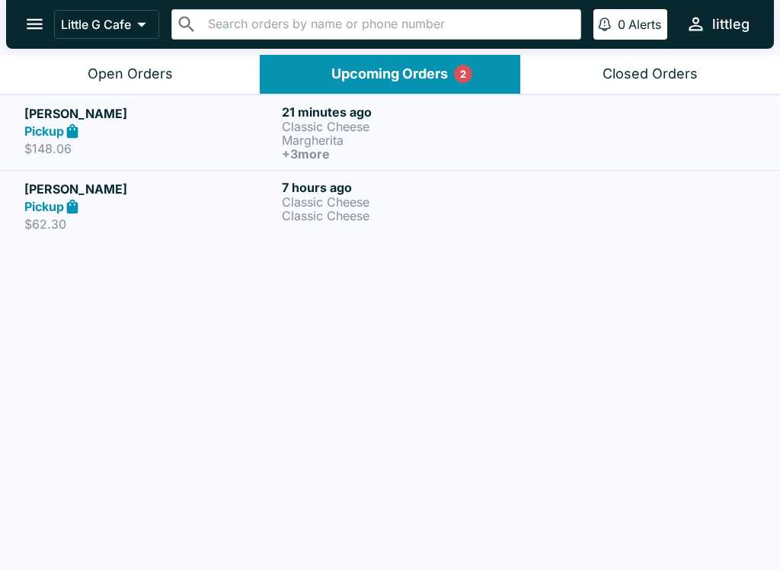
click at [171, 65] on div "Open Orders" at bounding box center [130, 74] width 85 height 18
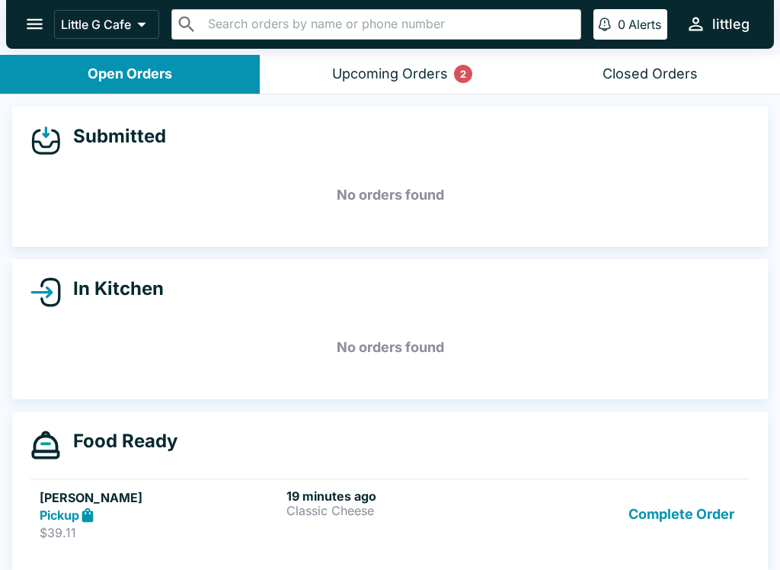
click at [413, 69] on div "Upcoming Orders 2" at bounding box center [390, 74] width 116 height 18
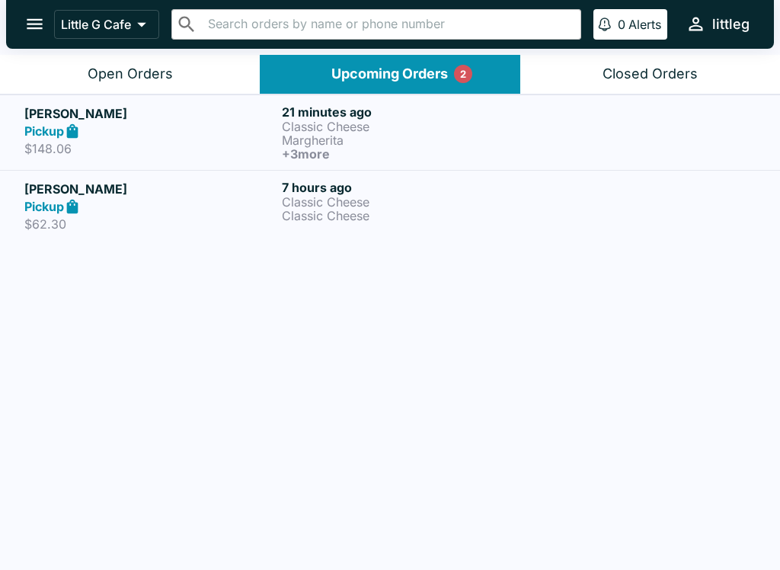
click at [352, 205] on p "Classic Cheese" at bounding box center [407, 202] width 251 height 14
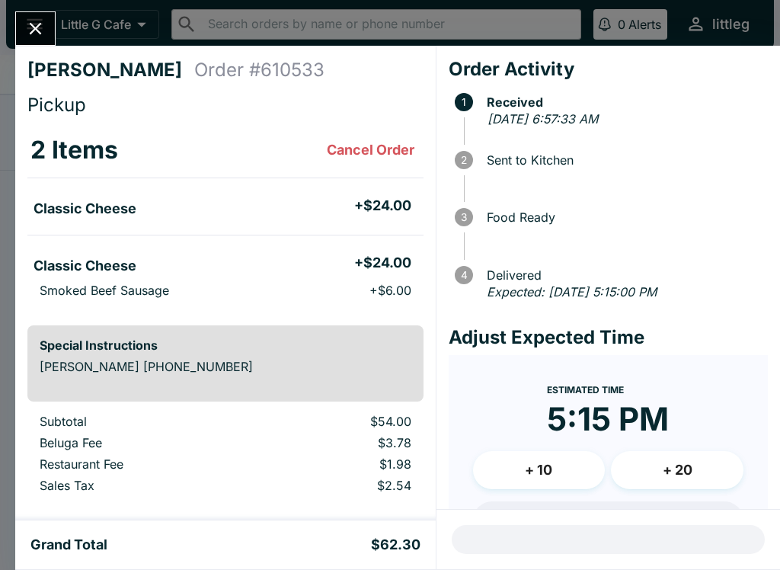
click at [42, 33] on icon "Close" at bounding box center [35, 28] width 21 height 21
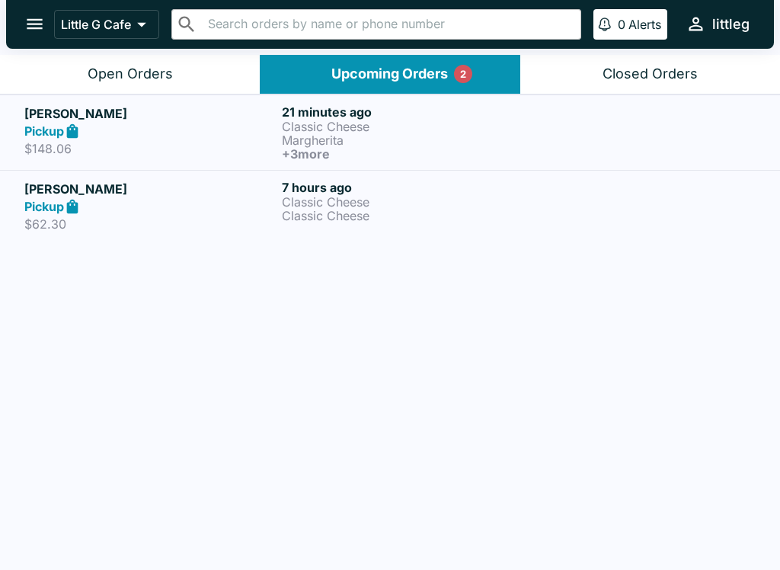
click at [356, 130] on p "Classic Cheese" at bounding box center [407, 127] width 251 height 14
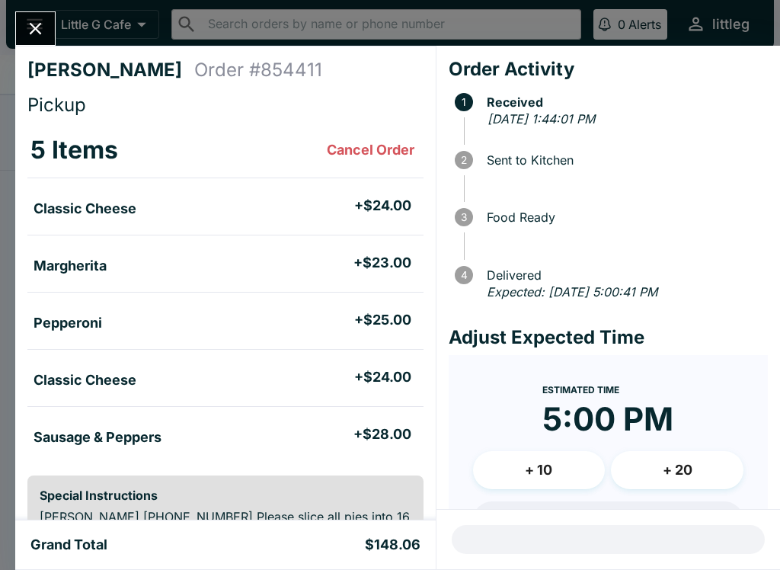
click at [35, 34] on icon "Close" at bounding box center [35, 28] width 21 height 21
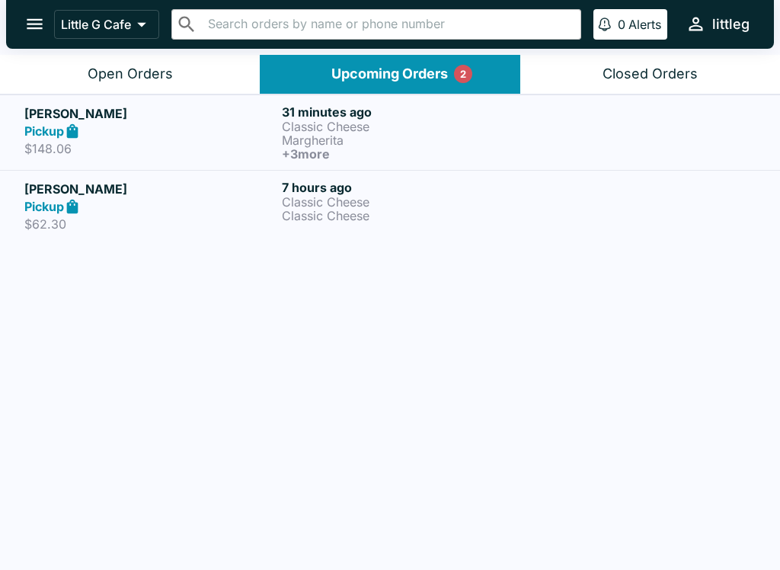
click at [353, 195] on p "Classic Cheese" at bounding box center [407, 202] width 251 height 14
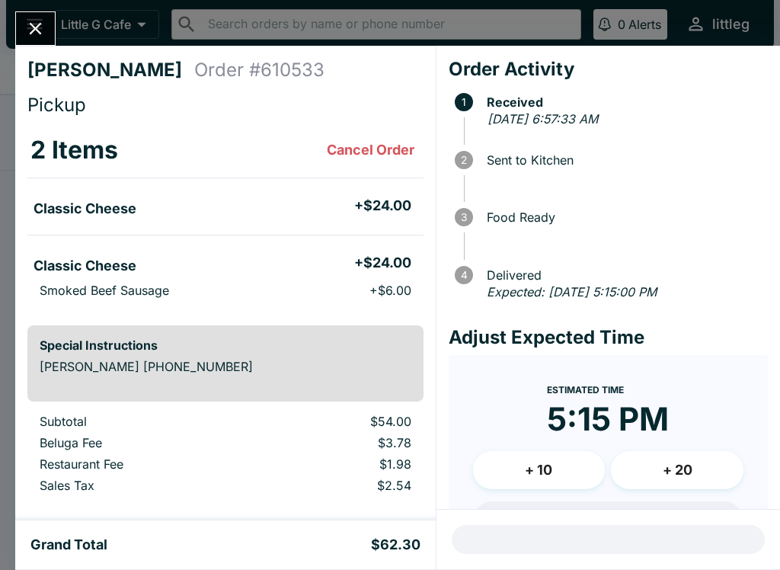
click at [40, 37] on icon "Close" at bounding box center [35, 28] width 21 height 21
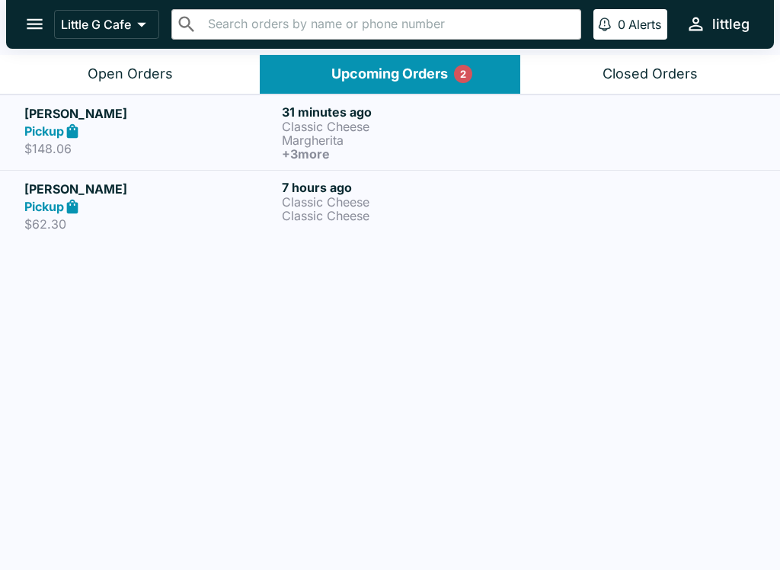
click at [324, 140] on p "Margherita" at bounding box center [407, 140] width 251 height 14
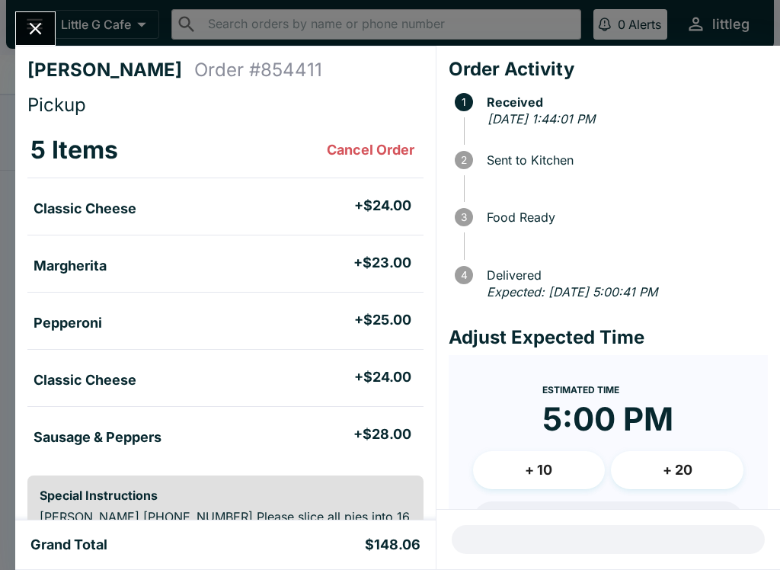
click at [34, 33] on icon "Close" at bounding box center [35, 28] width 21 height 21
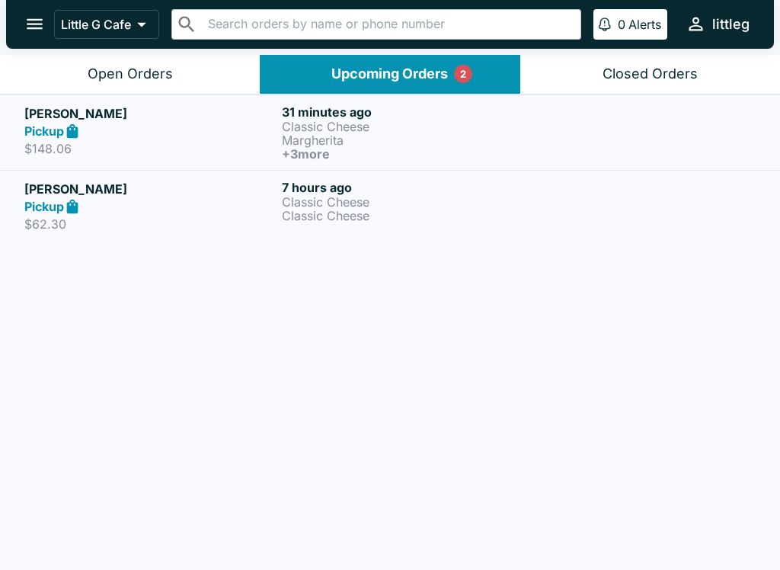
click at [569, 192] on div at bounding box center [647, 206] width 215 height 53
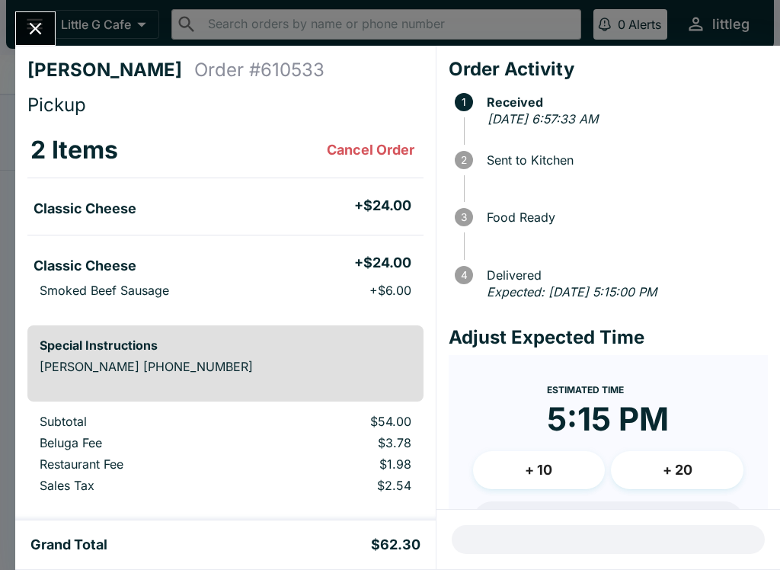
click at [42, 31] on icon "Close" at bounding box center [35, 28] width 21 height 21
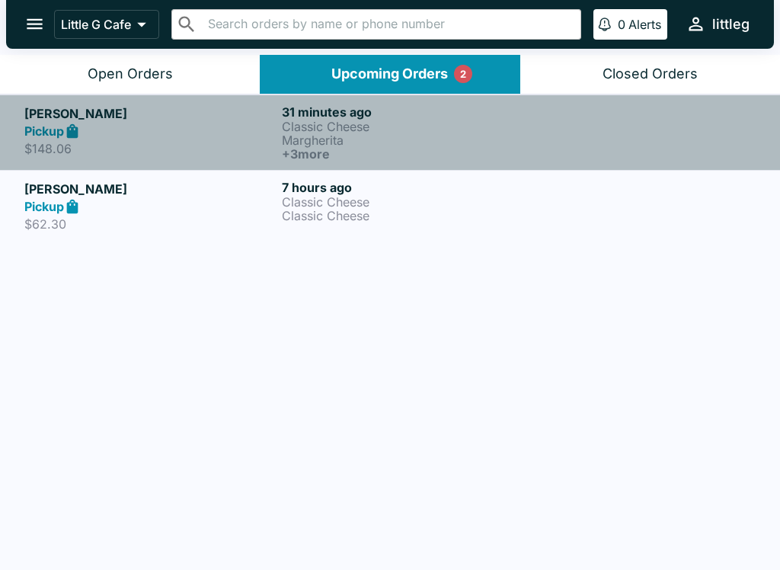
click at [408, 125] on p "Classic Cheese" at bounding box center [407, 127] width 251 height 14
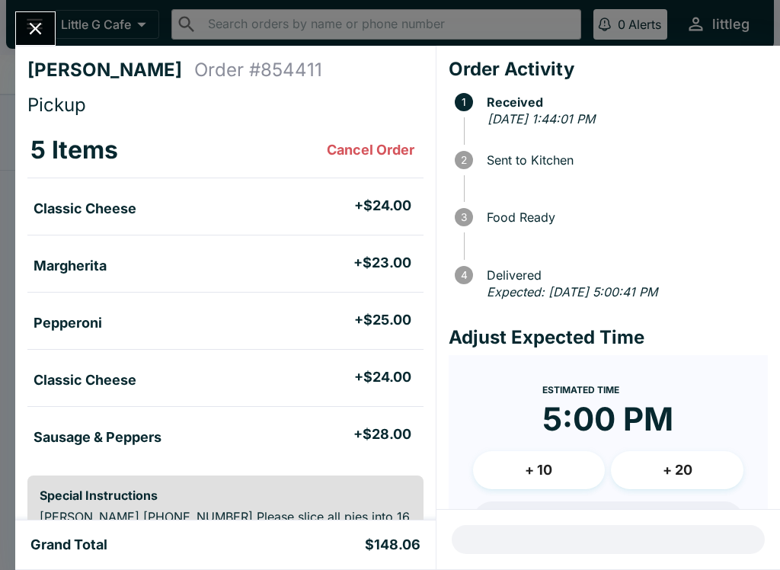
click at [35, 21] on icon "Close" at bounding box center [35, 28] width 21 height 21
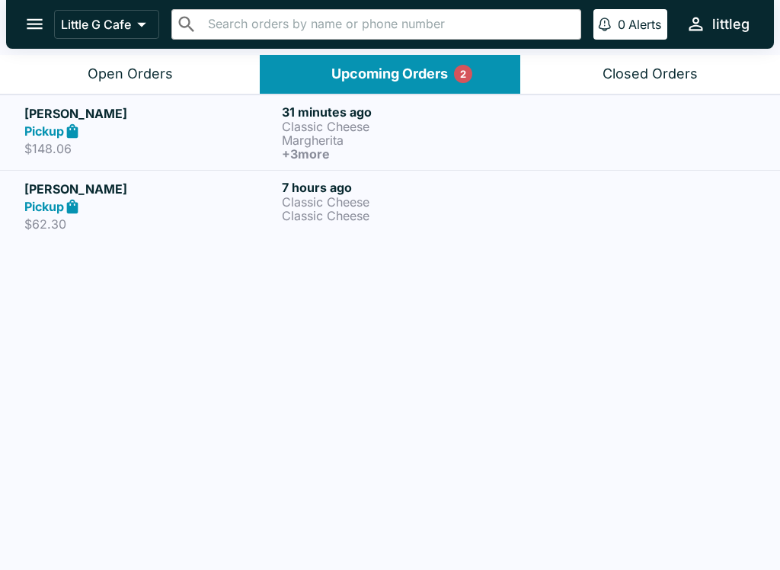
click at [222, 198] on div "Pickup" at bounding box center [149, 207] width 251 height 18
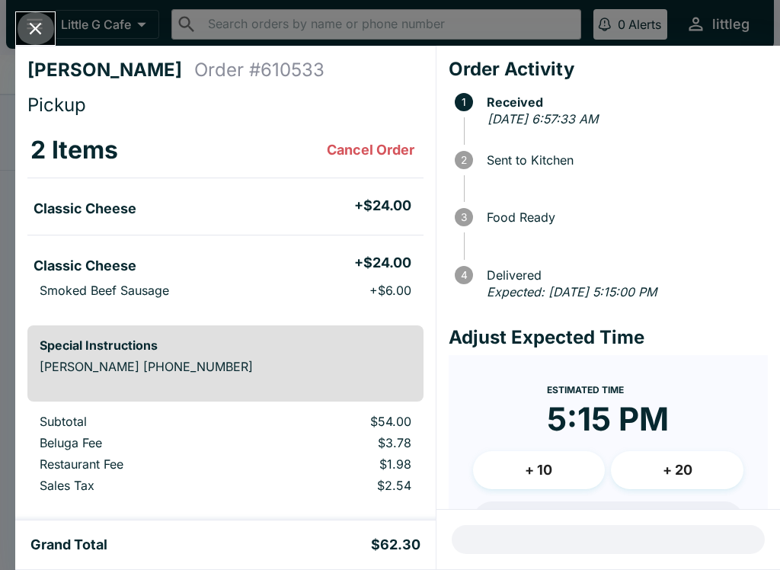
click at [34, 26] on icon "Close" at bounding box center [35, 28] width 21 height 21
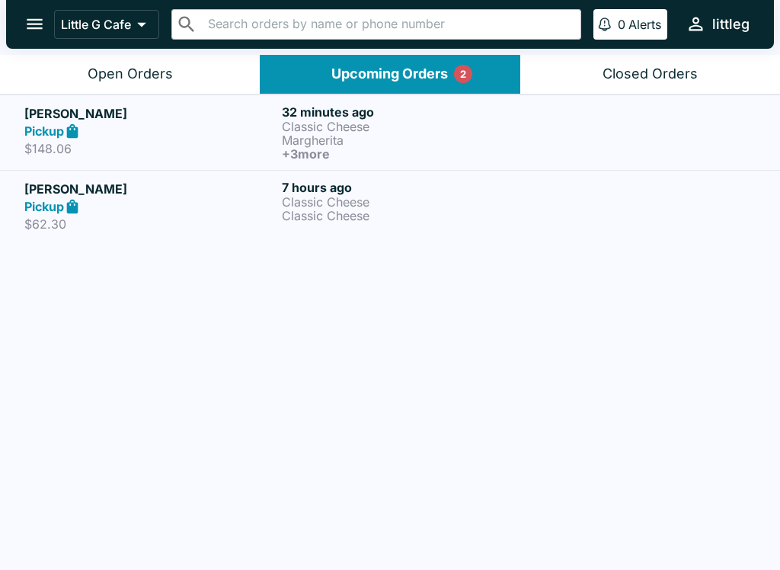
click at [118, 70] on div "Open Orders" at bounding box center [130, 74] width 85 height 18
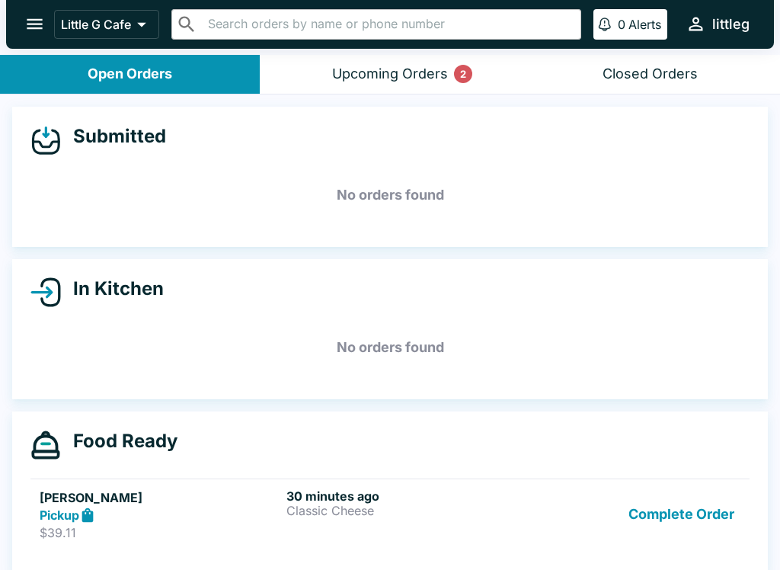
click at [685, 507] on button "Complete Order" at bounding box center [681, 514] width 118 height 53
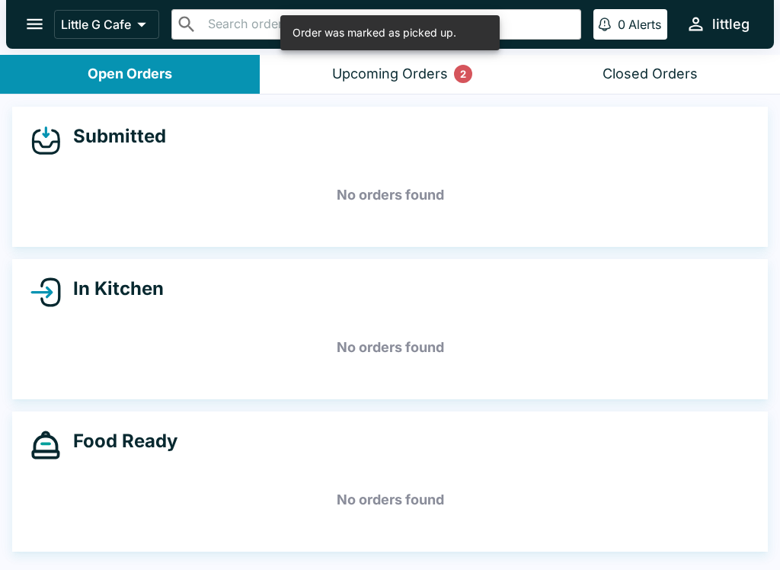
click at [357, 67] on div "Upcoming Orders 2" at bounding box center [390, 74] width 116 height 18
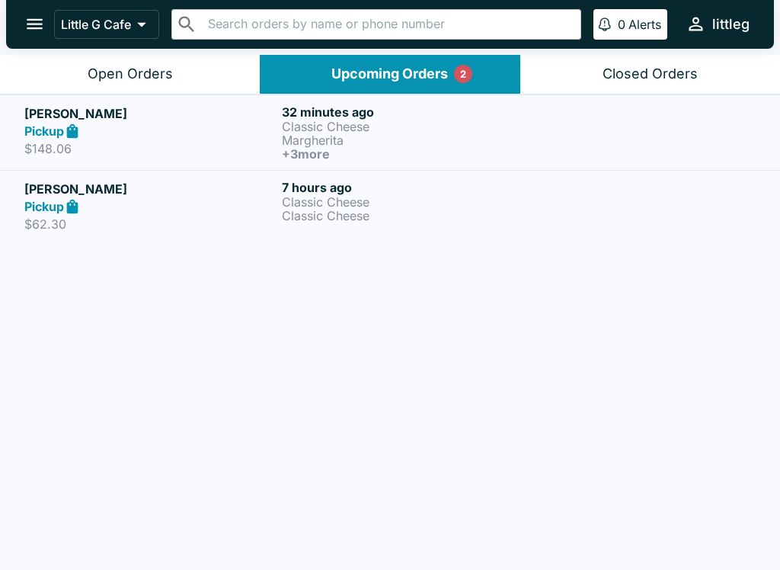
click at [395, 131] on p "Classic Cheese" at bounding box center [407, 127] width 251 height 14
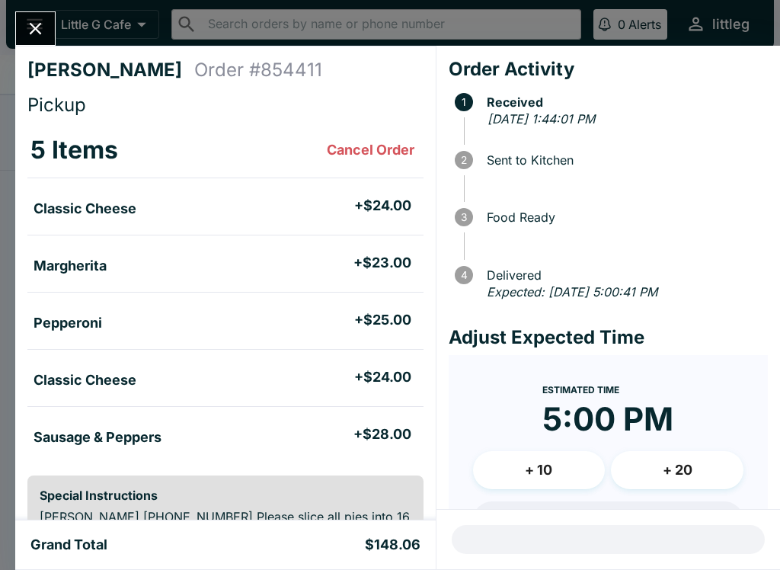
click at [44, 21] on icon "Close" at bounding box center [35, 28] width 21 height 21
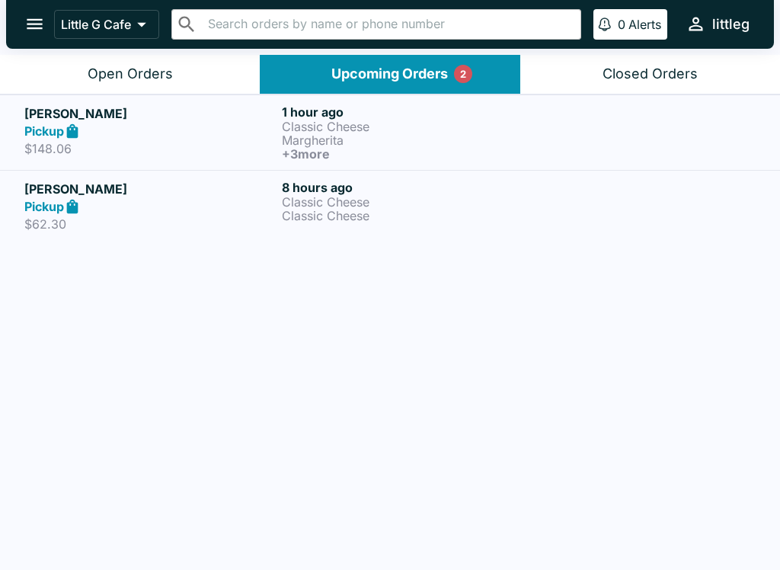
click at [434, 207] on p "Classic Cheese" at bounding box center [407, 202] width 251 height 14
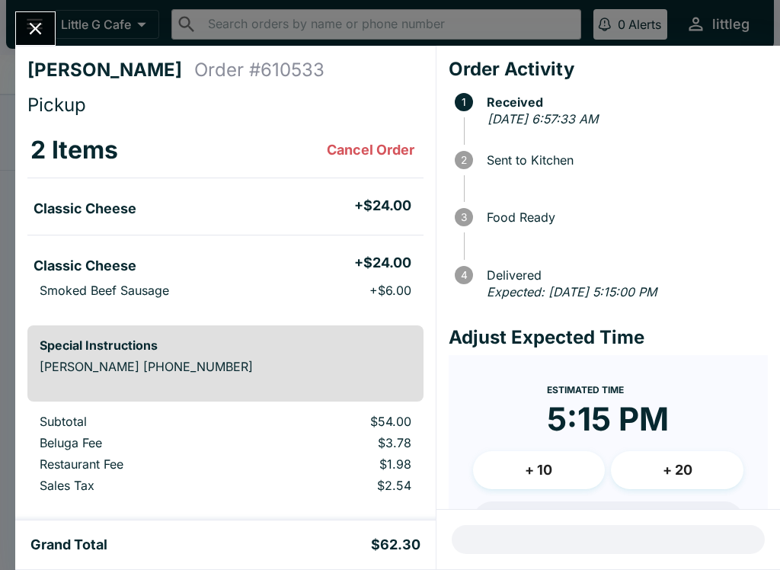
click at [43, 34] on icon "Close" at bounding box center [35, 28] width 21 height 21
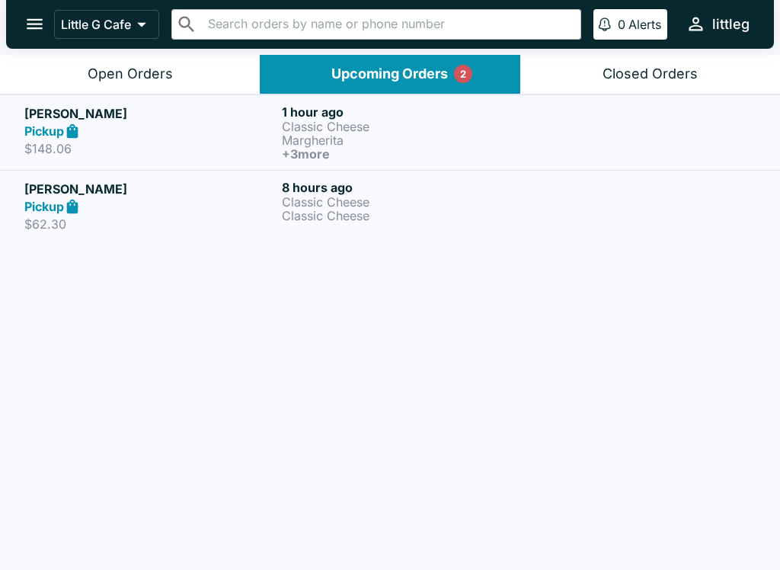
click at [374, 158] on h6 "+ 3 more" at bounding box center [407, 154] width 251 height 14
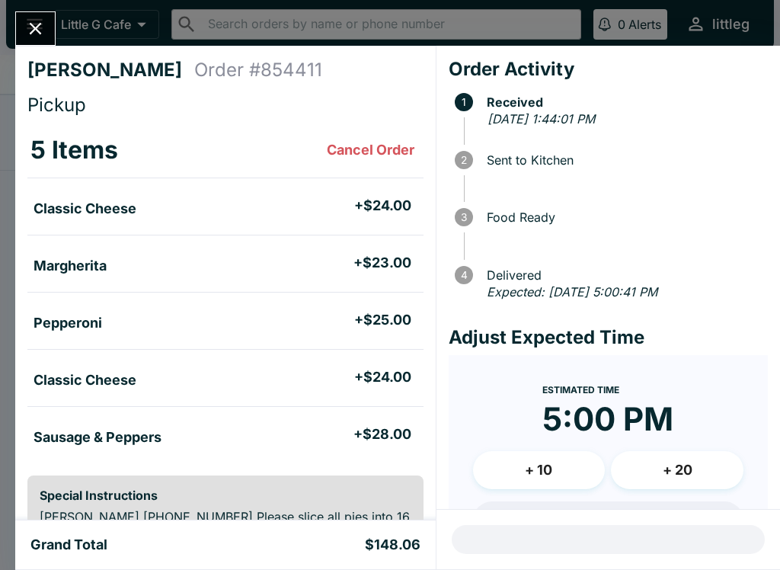
click at [38, 21] on icon "Close" at bounding box center [35, 28] width 21 height 21
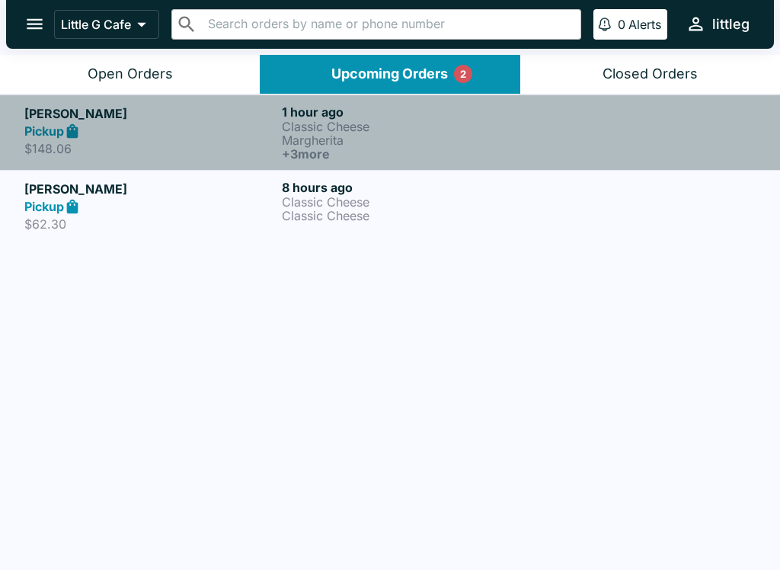
click at [362, 136] on p "Margherita" at bounding box center [407, 140] width 251 height 14
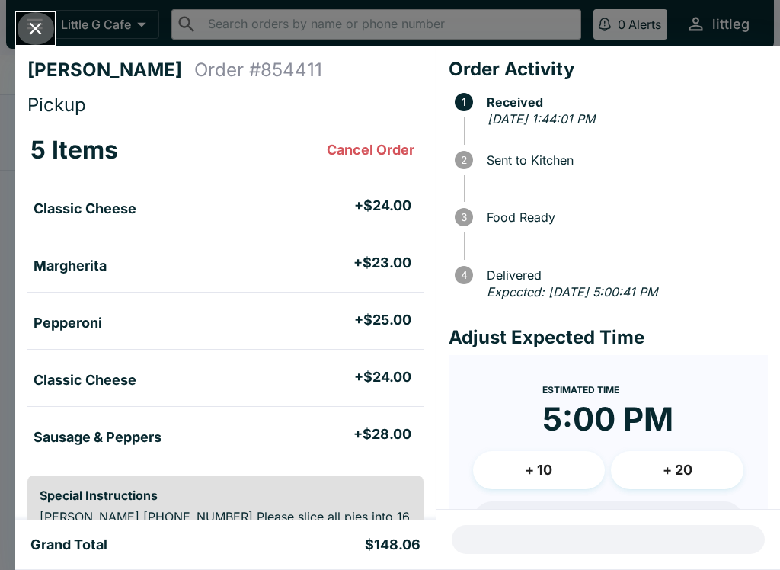
click at [24, 31] on button "Close" at bounding box center [35, 28] width 39 height 33
